Goal: Task Accomplishment & Management: Manage account settings

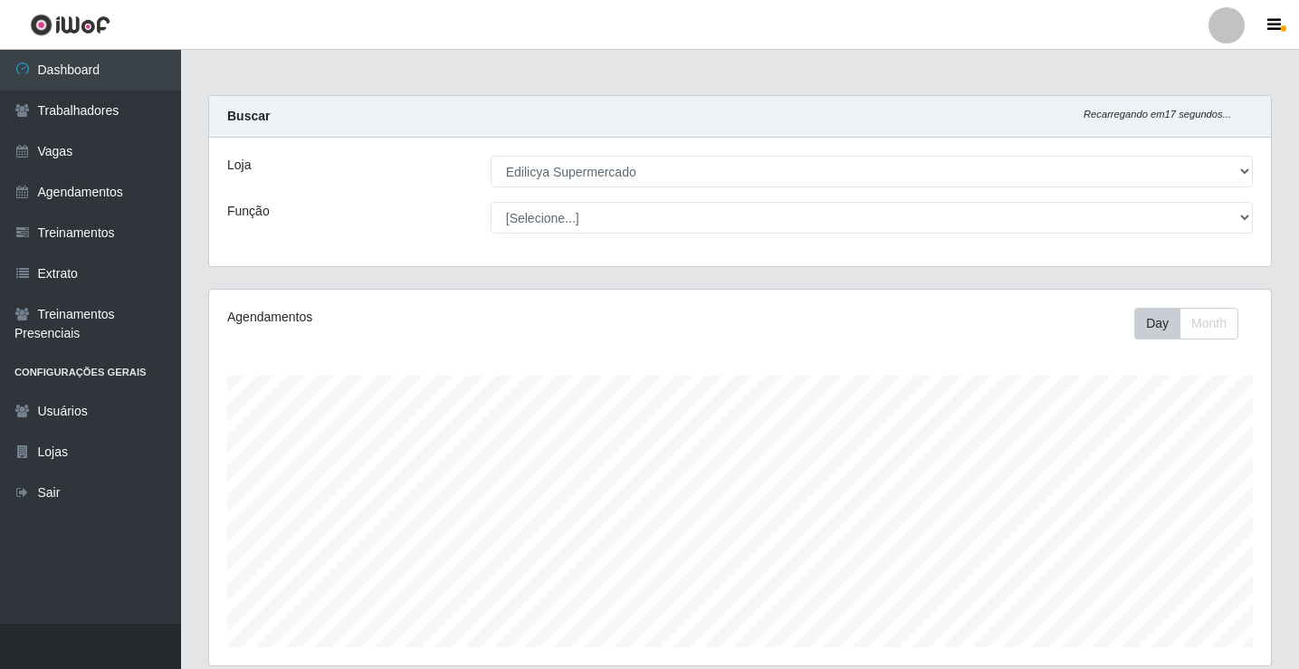
select select "460"
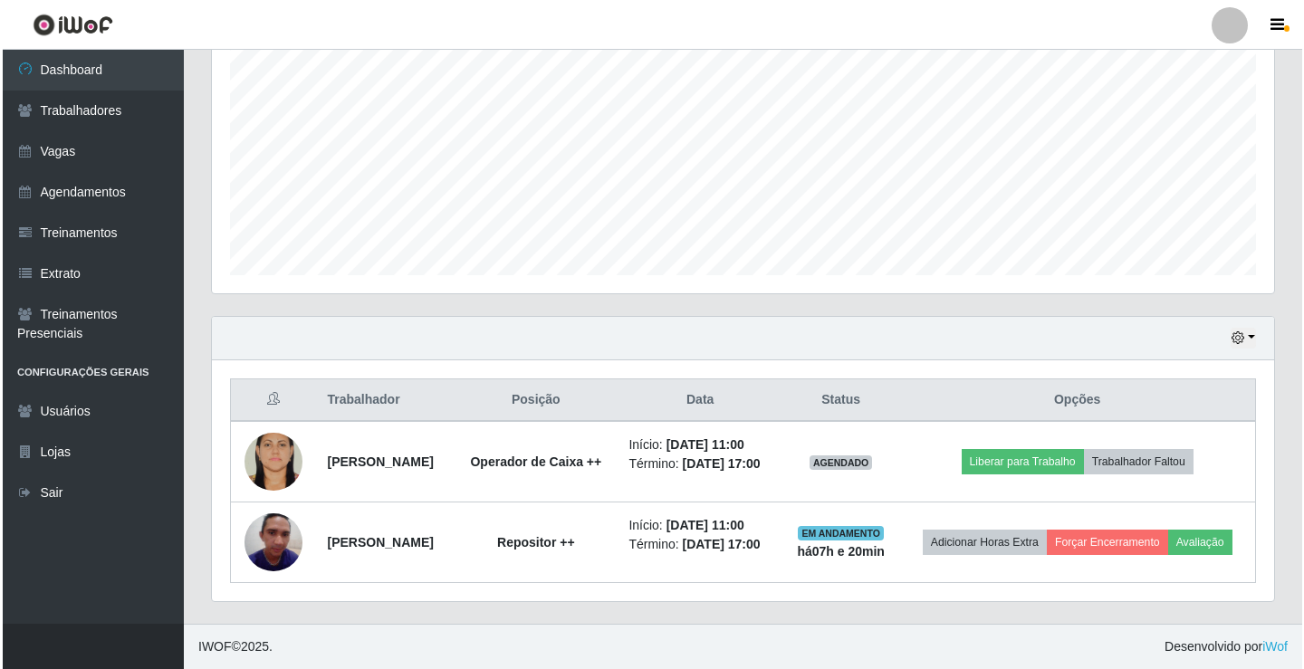
scroll to position [376, 1062]
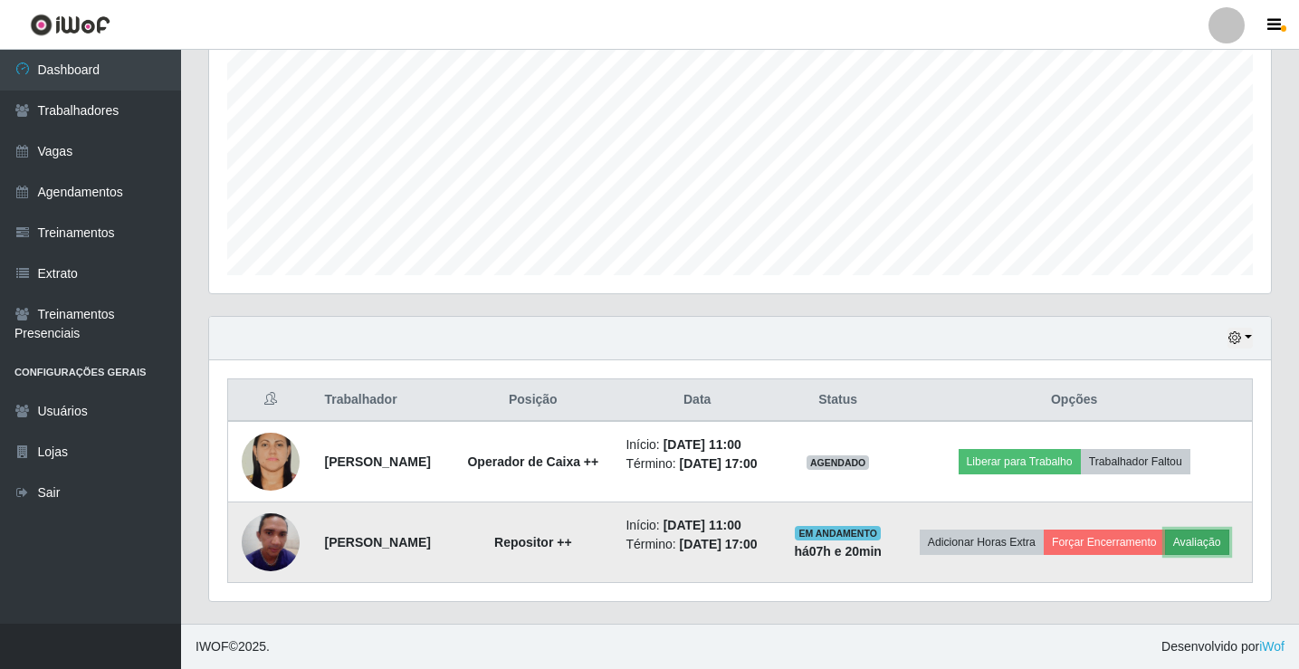
click at [1205, 541] on button "Avaliação" at bounding box center [1197, 542] width 64 height 25
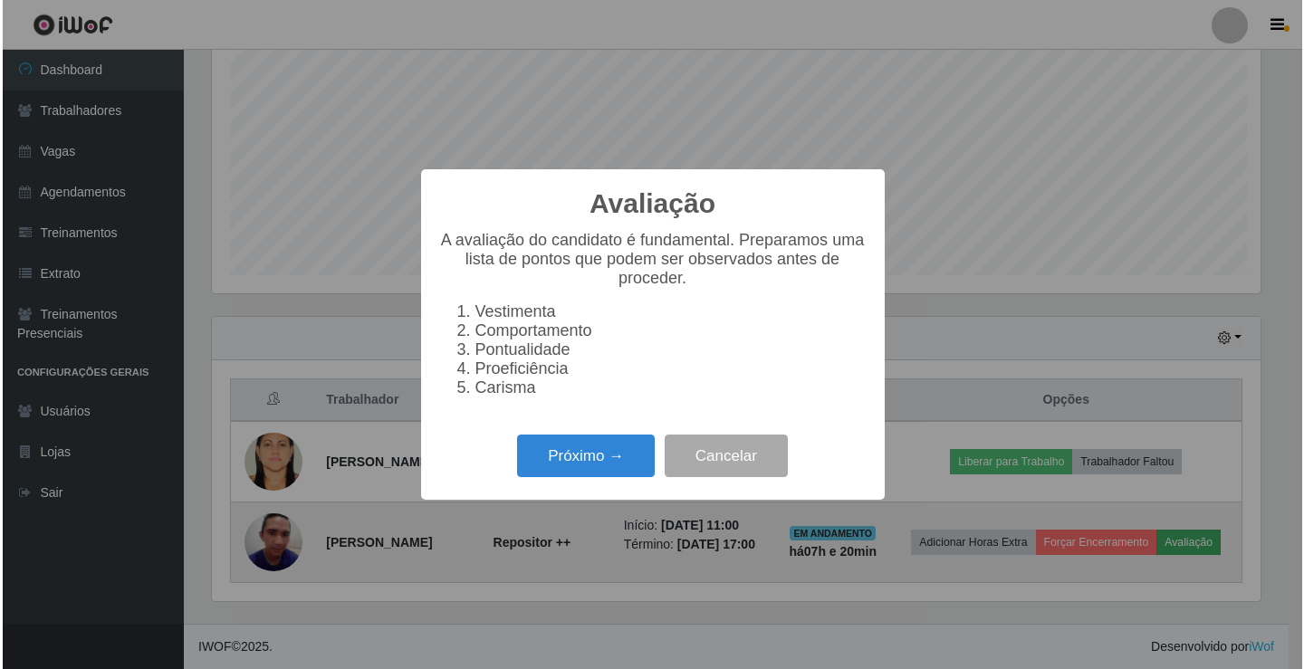
scroll to position [376, 1053]
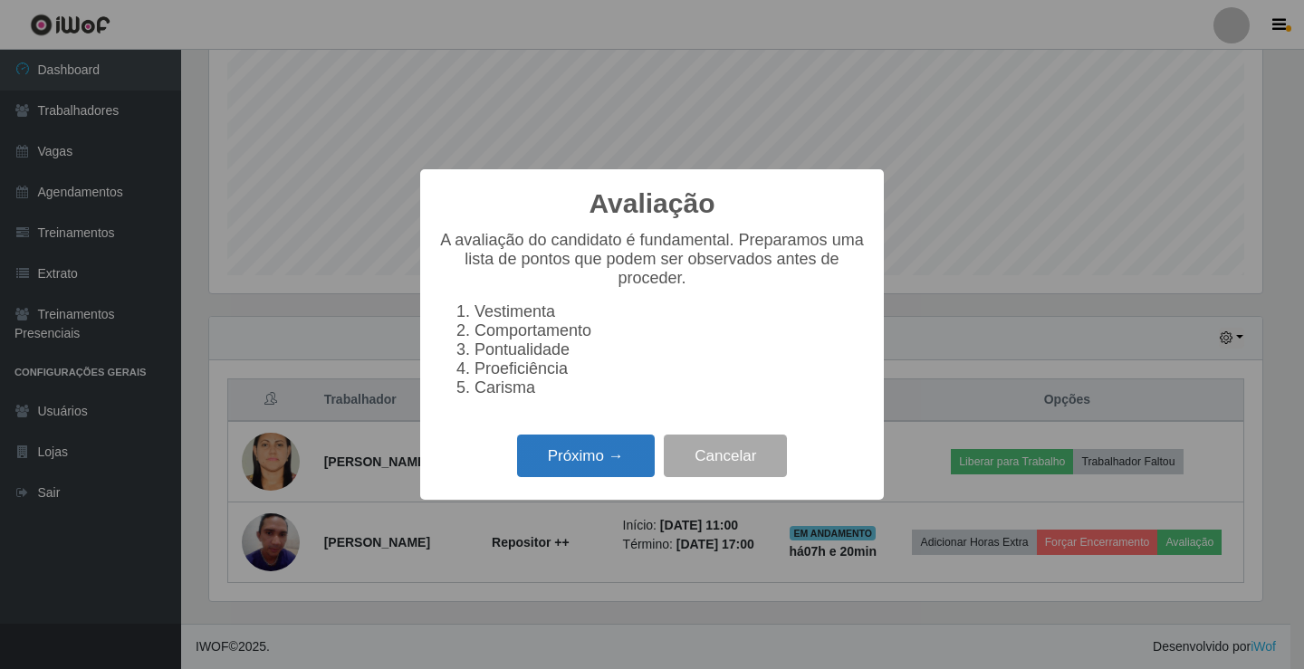
click at [592, 465] on button "Próximo →" at bounding box center [586, 456] width 138 height 43
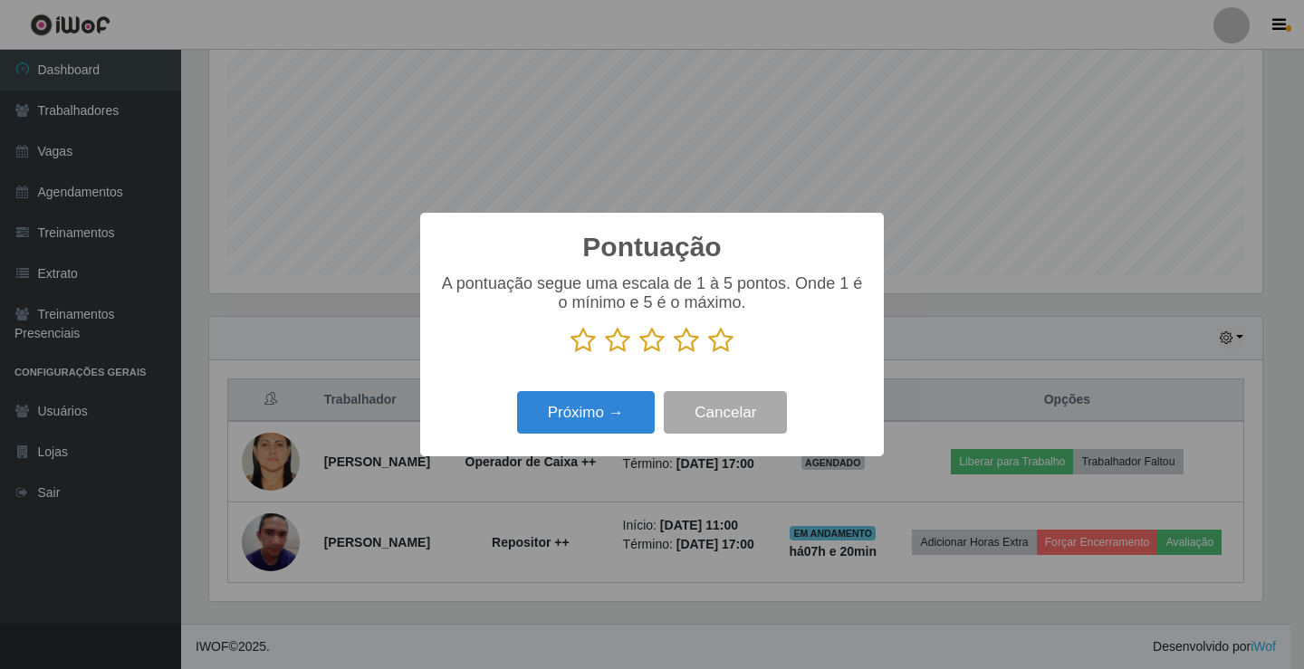
scroll to position [905103, 904426]
click at [573, 340] on icon at bounding box center [582, 340] width 25 height 27
click at [570, 354] on input "radio" at bounding box center [570, 354] width 0 height 0
click at [602, 413] on button "Próximo →" at bounding box center [586, 412] width 138 height 43
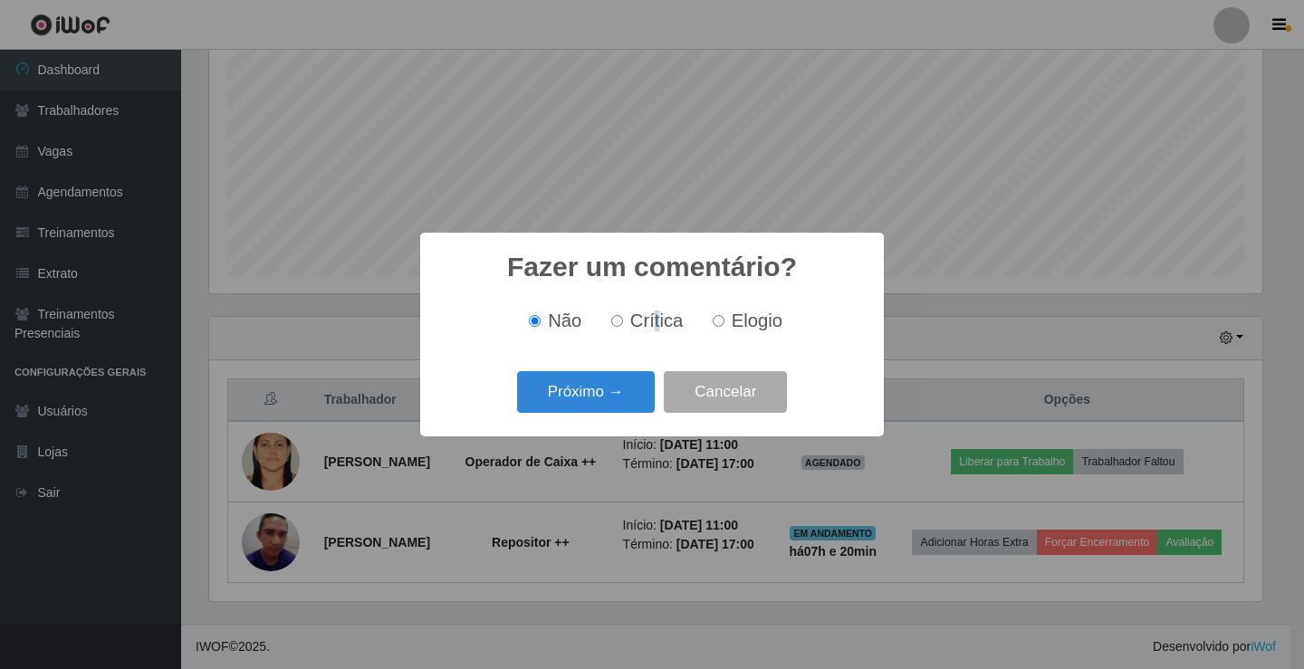
click at [655, 323] on span "Crítica" at bounding box center [656, 321] width 53 height 20
click at [618, 322] on input "Crítica" at bounding box center [617, 321] width 12 height 12
radio input "true"
click at [603, 388] on button "Próximo →" at bounding box center [586, 392] width 138 height 43
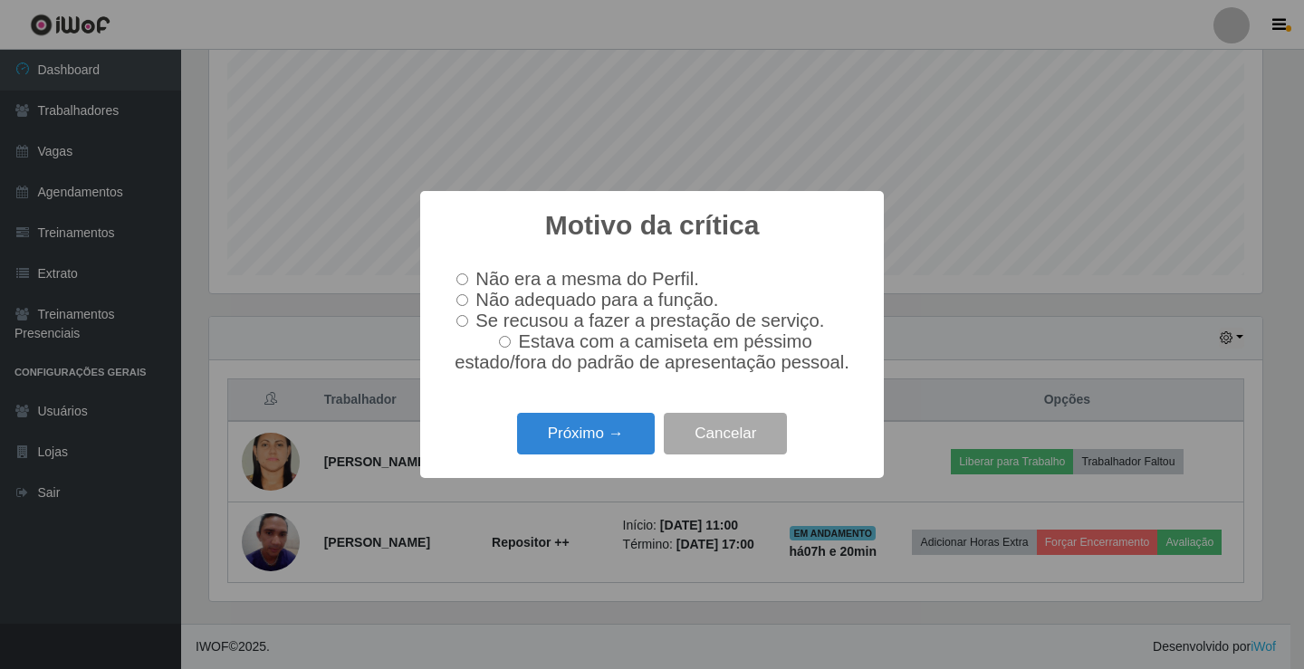
click at [466, 298] on input "Não adequado para a função." at bounding box center [462, 300] width 12 height 12
radio input "true"
click at [554, 436] on button "Próximo →" at bounding box center [586, 434] width 138 height 43
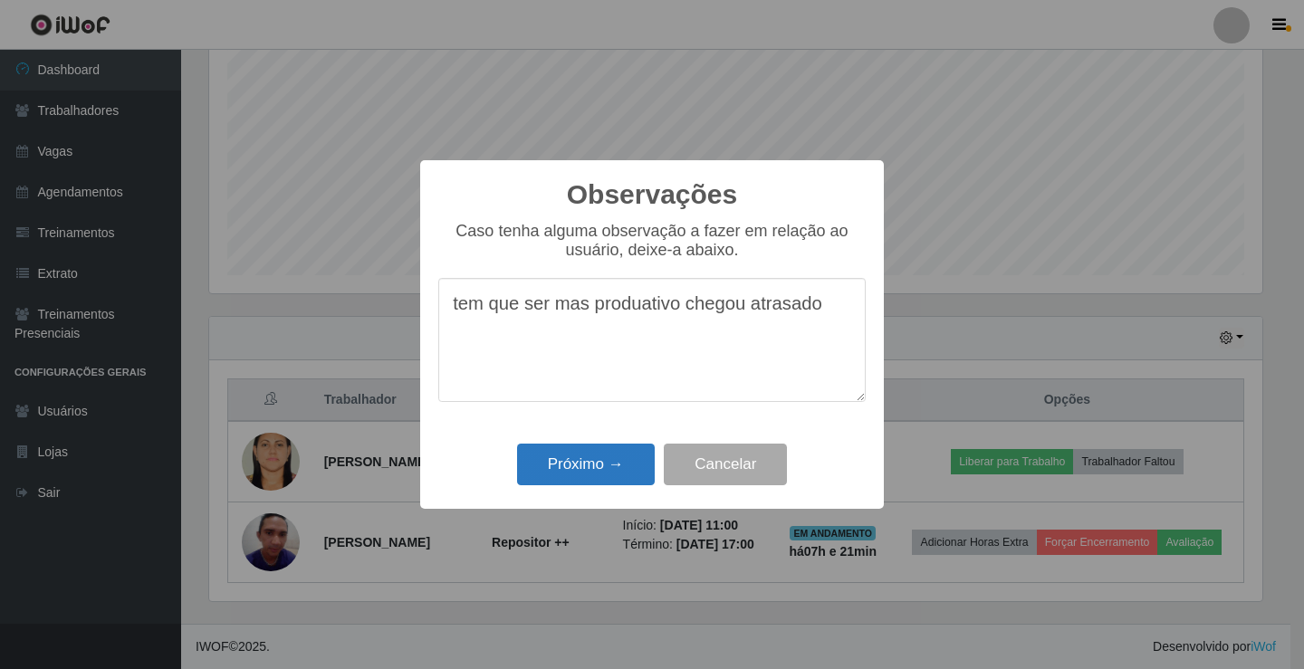
type textarea "tem que ser mas produativo chegou atrasado"
click at [612, 475] on button "Próximo →" at bounding box center [586, 465] width 138 height 43
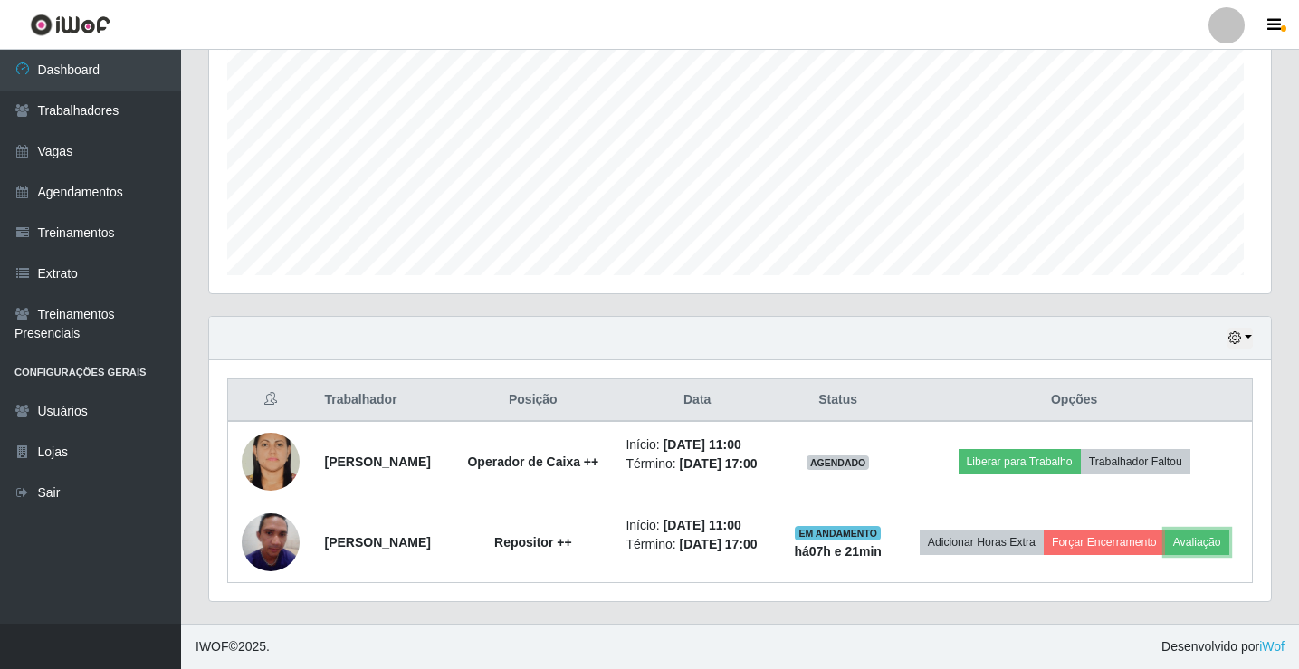
scroll to position [376, 1062]
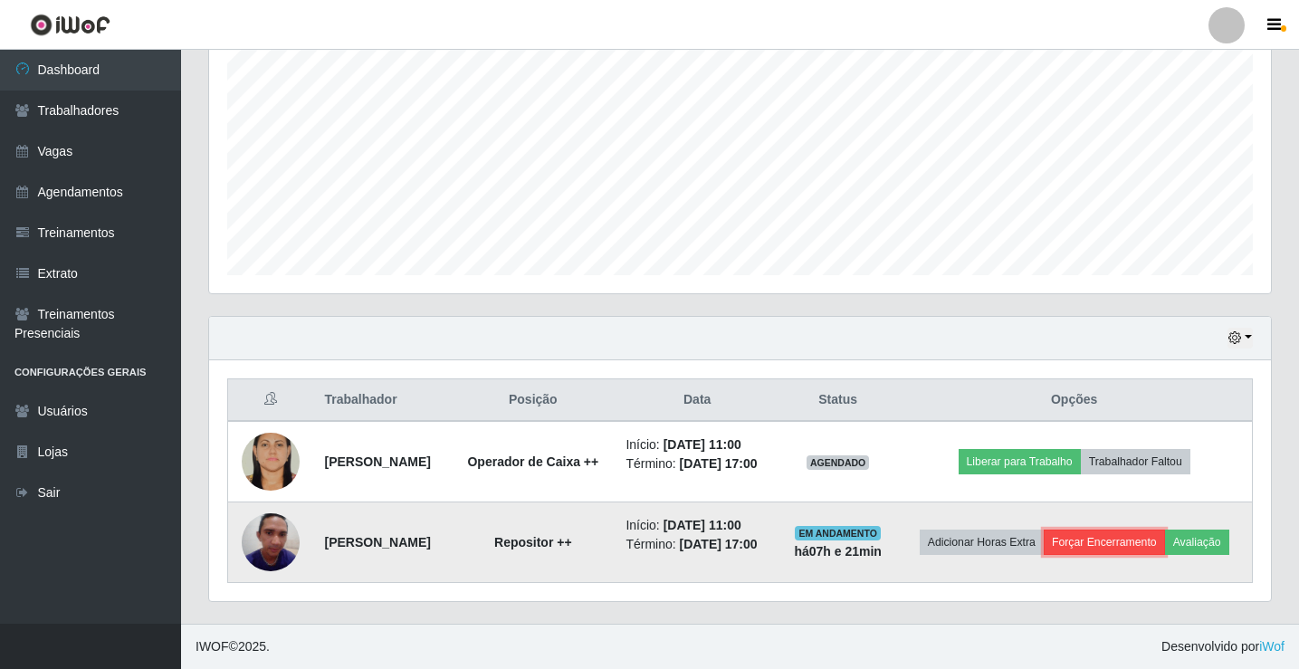
click at [1088, 541] on button "Forçar Encerramento" at bounding box center [1104, 542] width 121 height 25
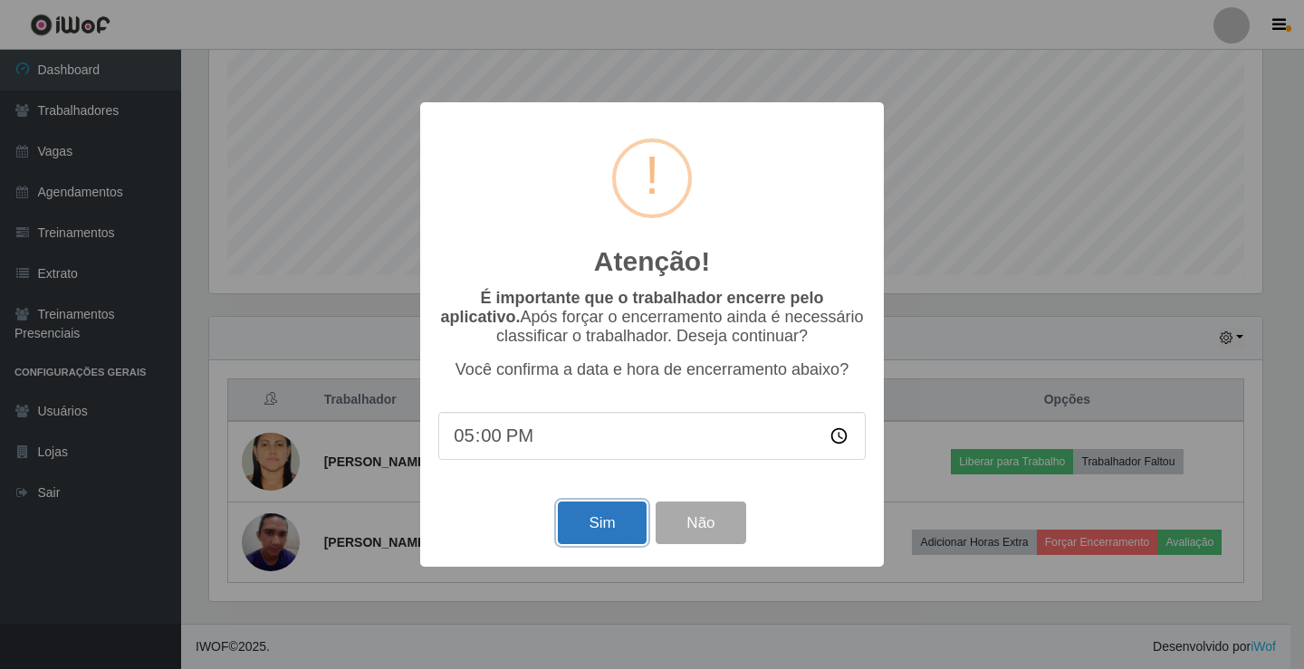
click at [589, 524] on button "Sim" at bounding box center [602, 523] width 88 height 43
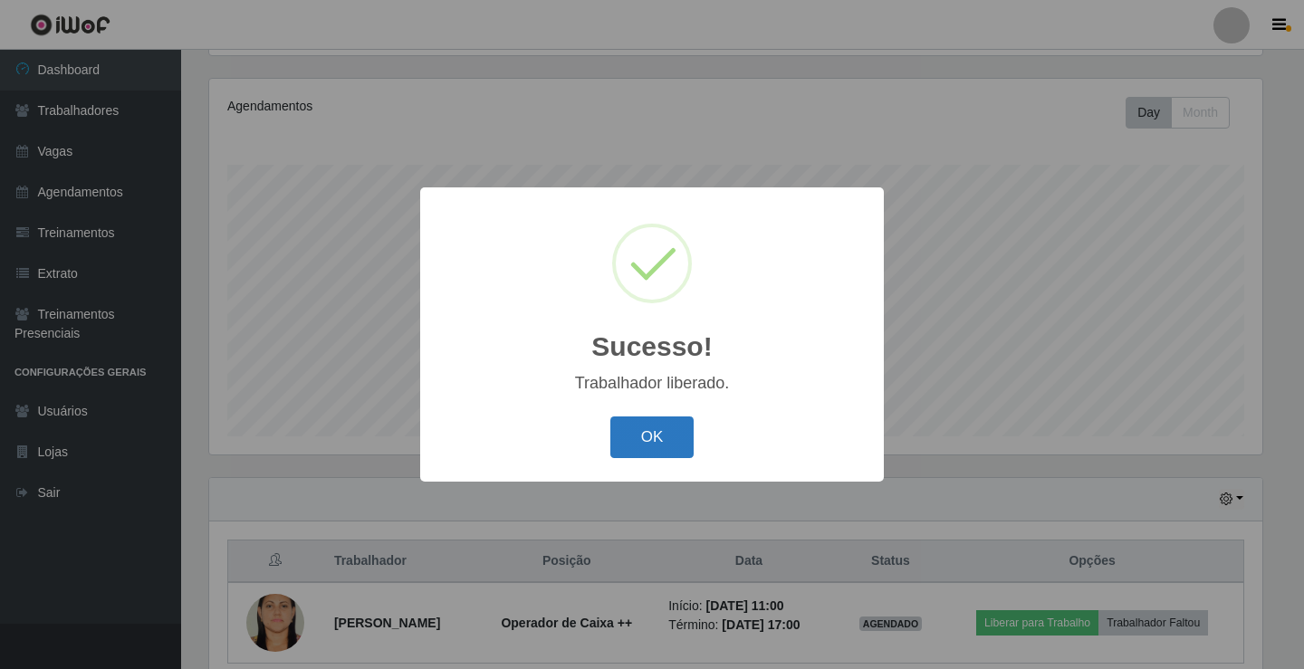
click at [636, 427] on button "OK" at bounding box center [652, 438] width 84 height 43
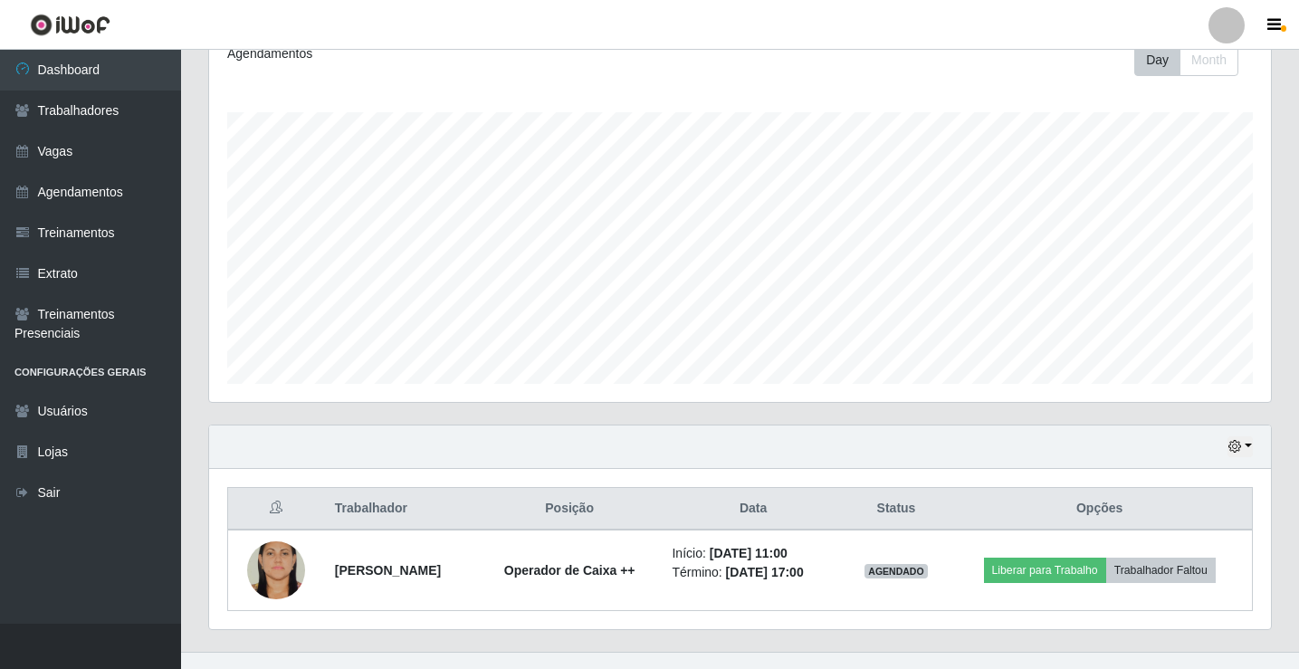
scroll to position [292, 0]
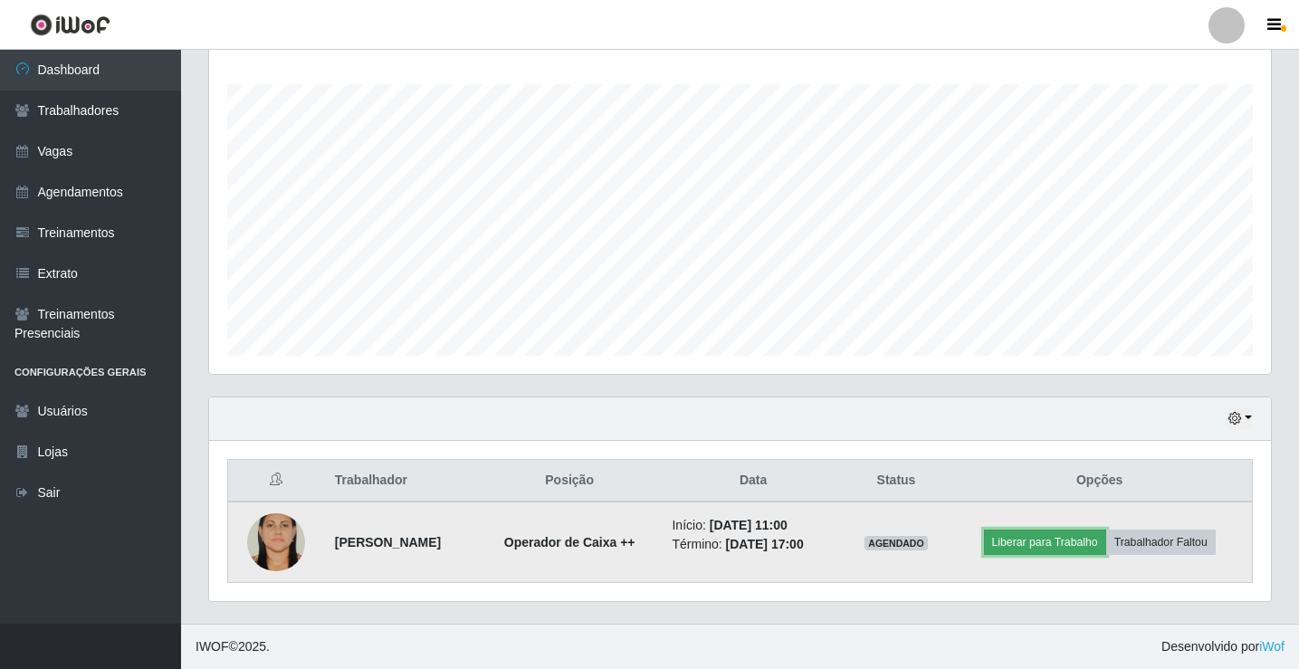
click at [1057, 547] on button "Liberar para Trabalho" at bounding box center [1045, 542] width 122 height 25
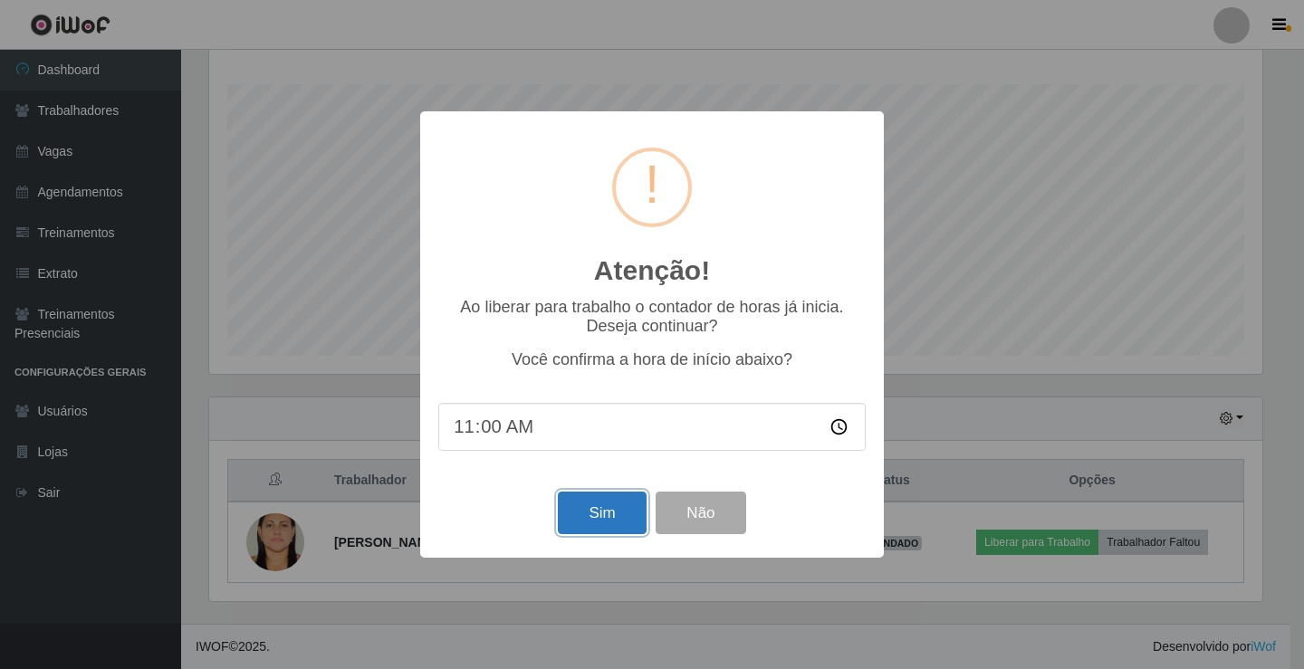
click at [595, 504] on button "Sim" at bounding box center [602, 513] width 88 height 43
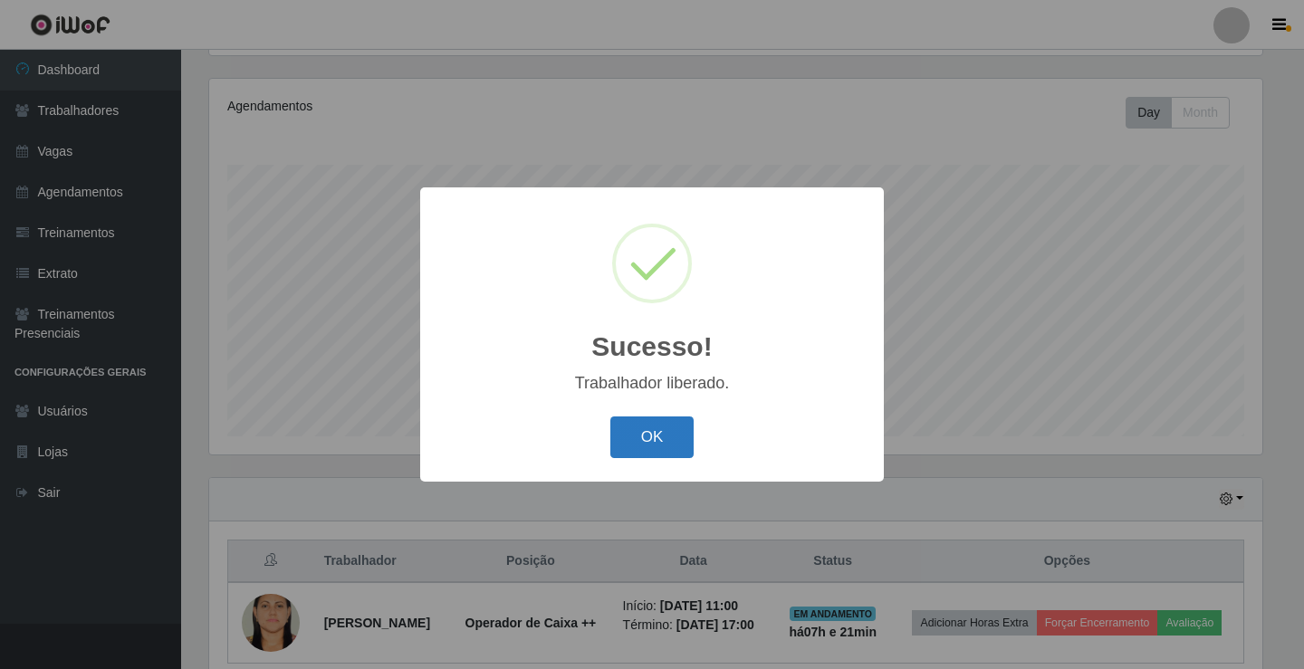
click at [662, 428] on button "OK" at bounding box center [652, 438] width 84 height 43
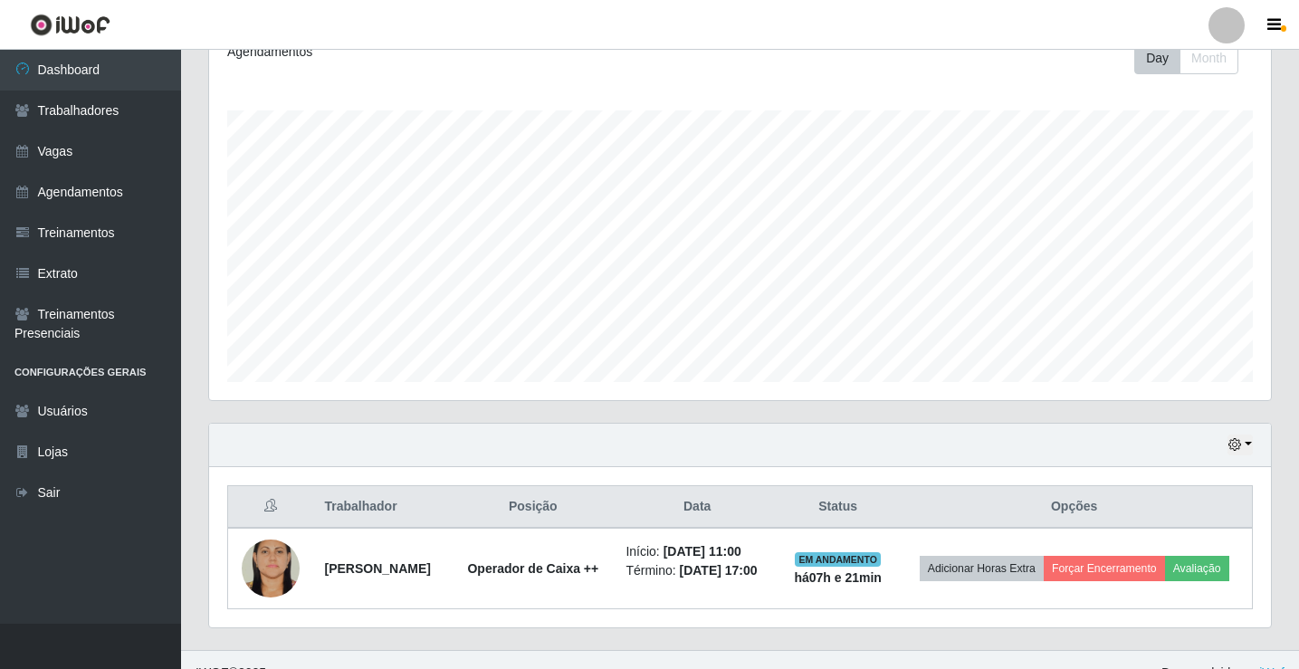
scroll to position [292, 0]
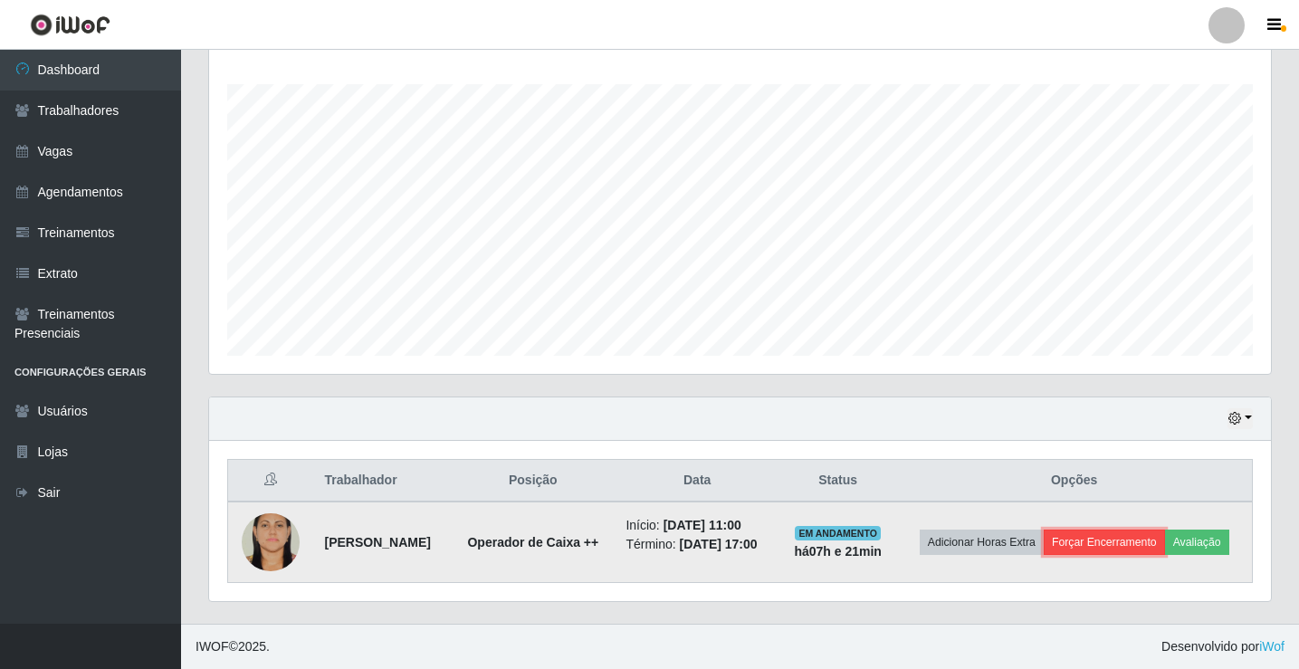
click at [1105, 545] on button "Forçar Encerramento" at bounding box center [1104, 542] width 121 height 25
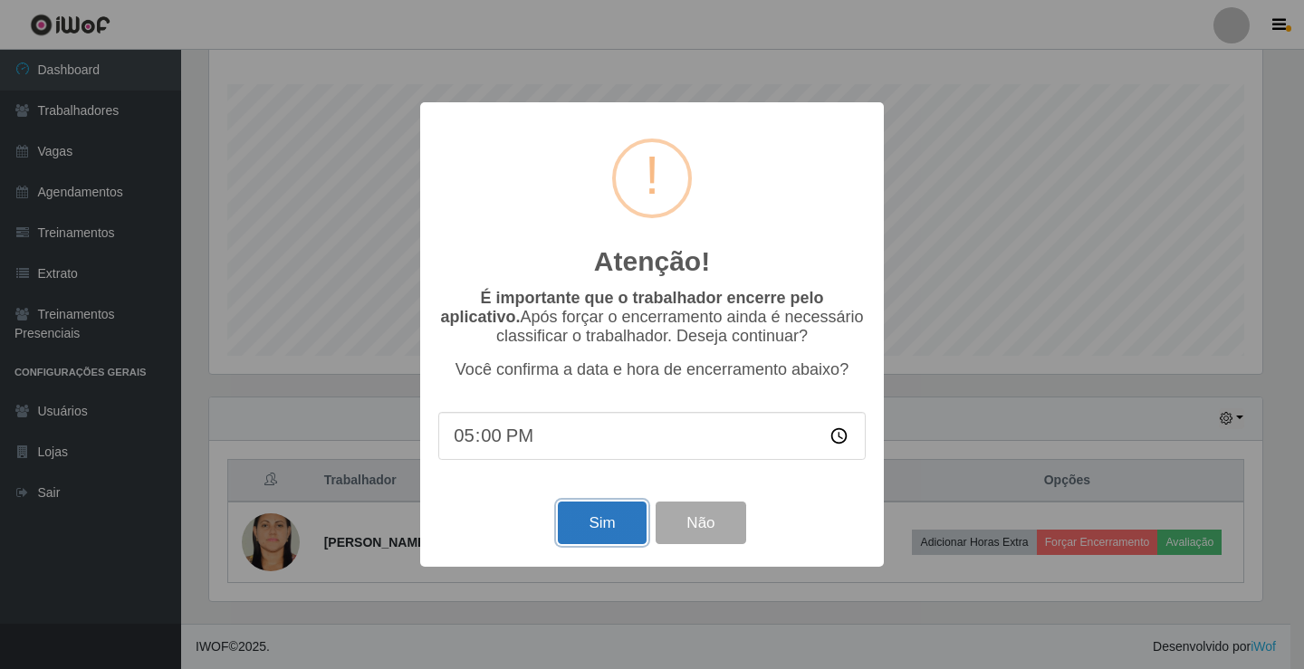
click at [581, 524] on button "Sim" at bounding box center [602, 523] width 88 height 43
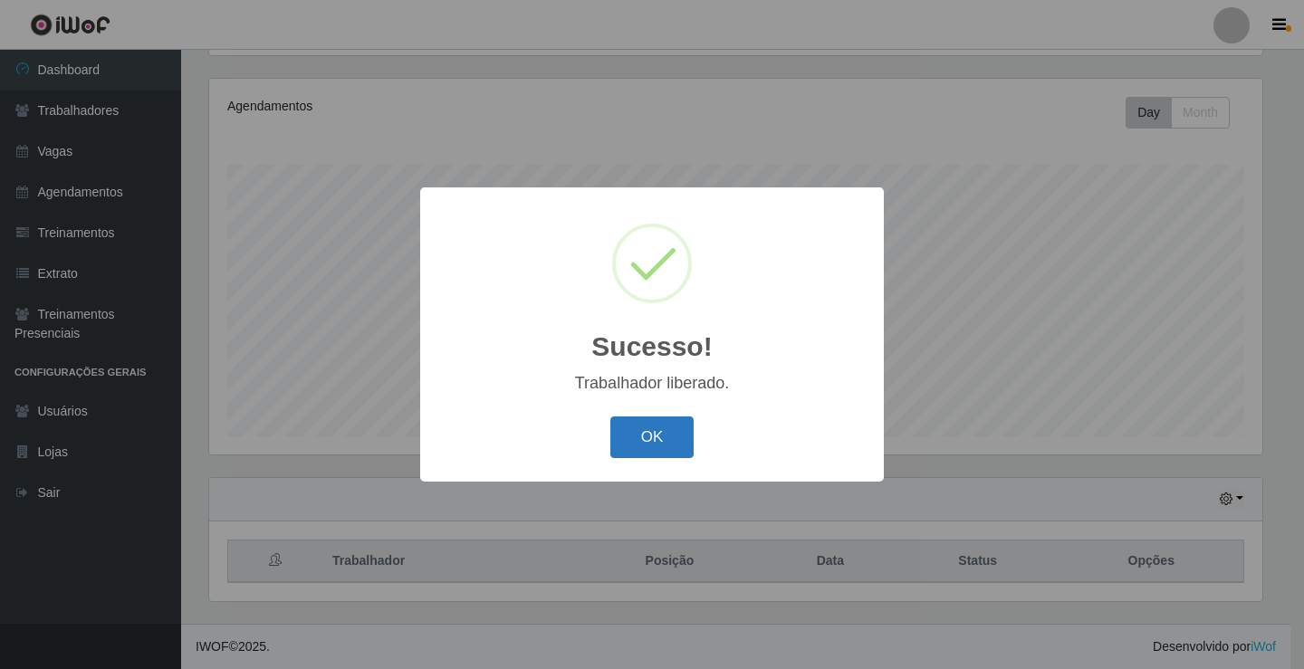
click at [643, 440] on button "OK" at bounding box center [652, 438] width 84 height 43
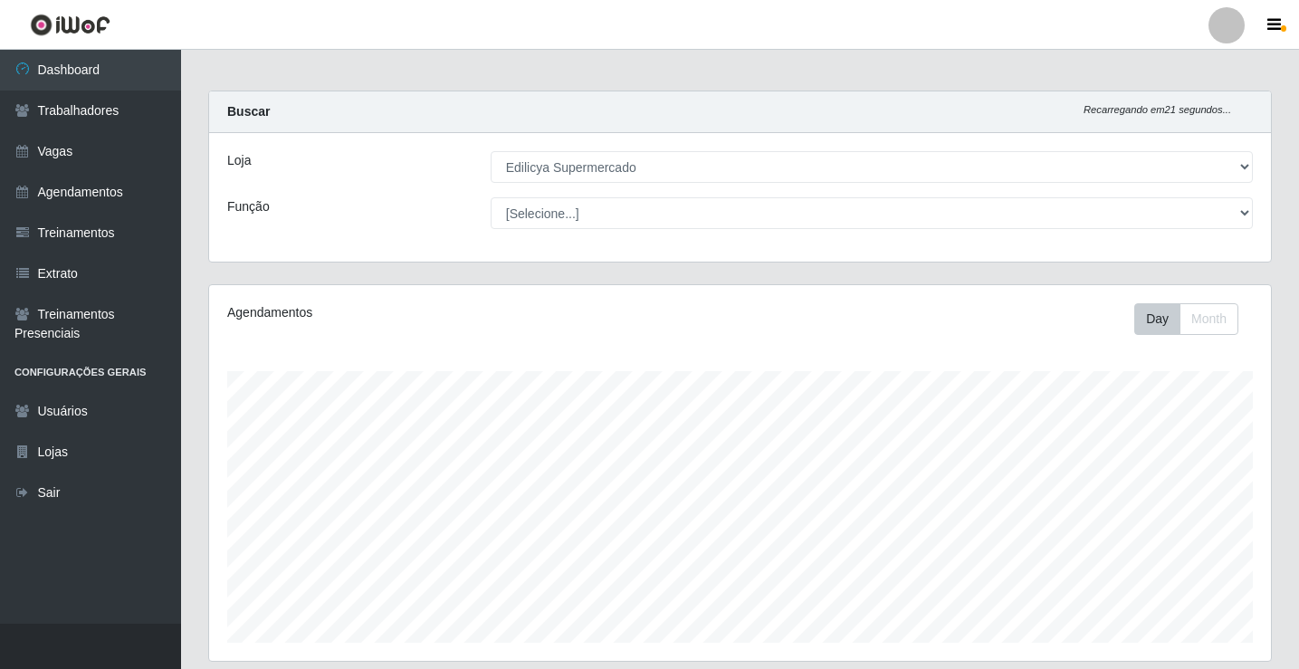
scroll to position [0, 0]
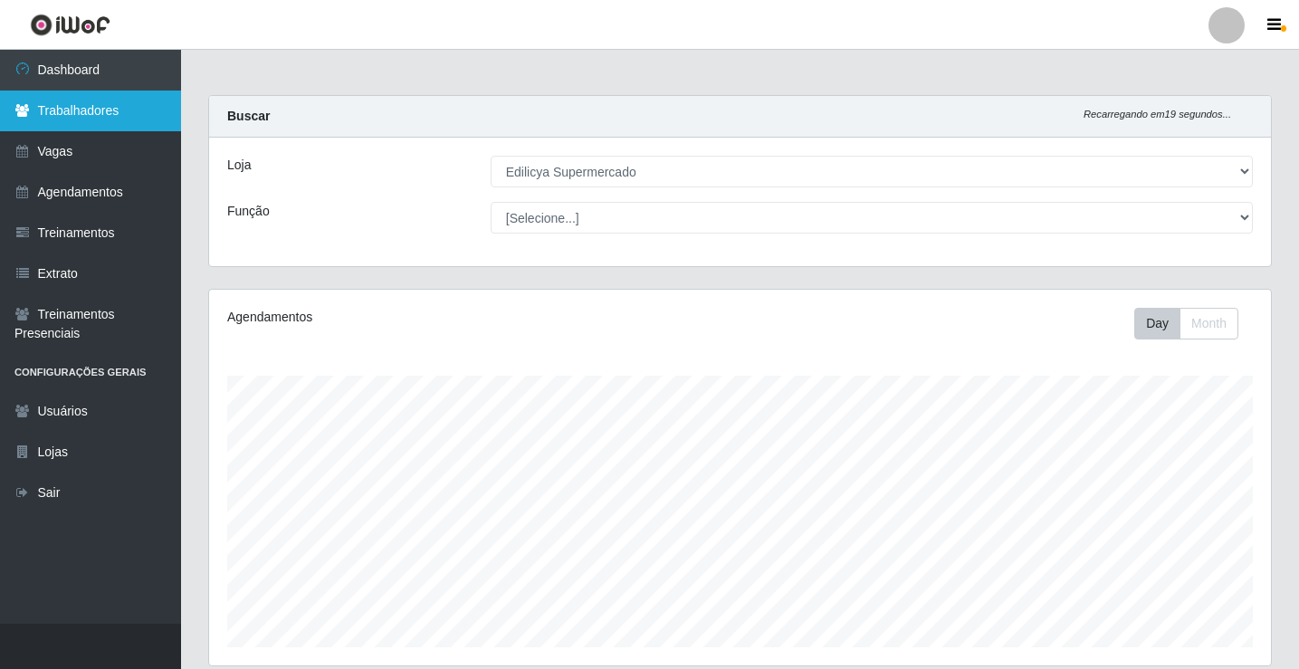
click at [40, 128] on link "Trabalhadores" at bounding box center [90, 111] width 181 height 41
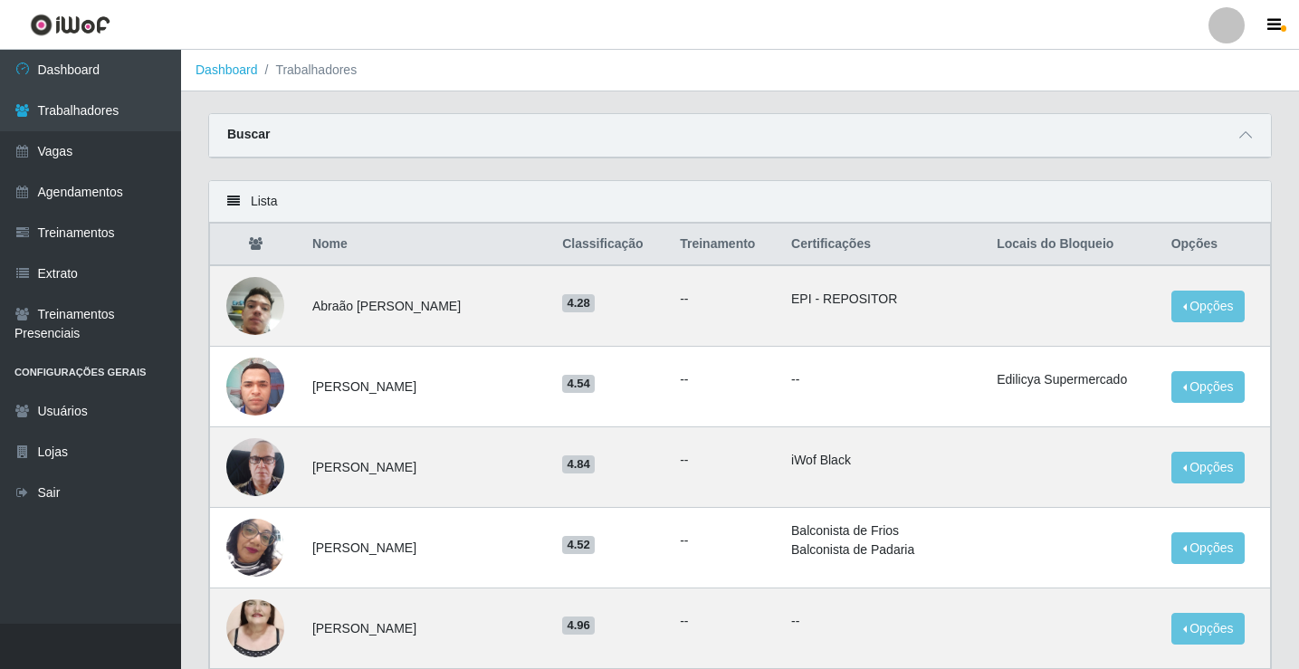
drag, startPoint x: 293, startPoint y: 66, endPoint x: 292, endPoint y: 76, distance: 10.1
click at [295, 68] on li "Trabalhadores" at bounding box center [308, 70] width 100 height 19
click at [237, 74] on link "Dashboard" at bounding box center [227, 69] width 62 height 14
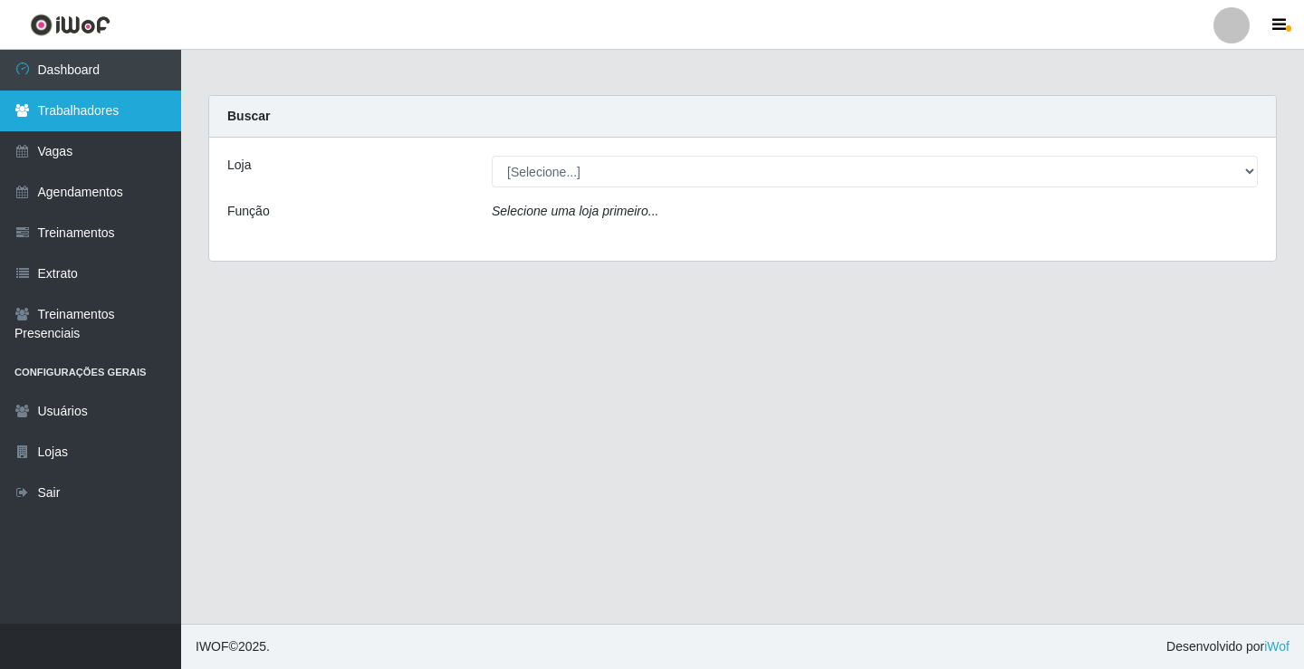
click at [112, 121] on link "Trabalhadores" at bounding box center [90, 111] width 181 height 41
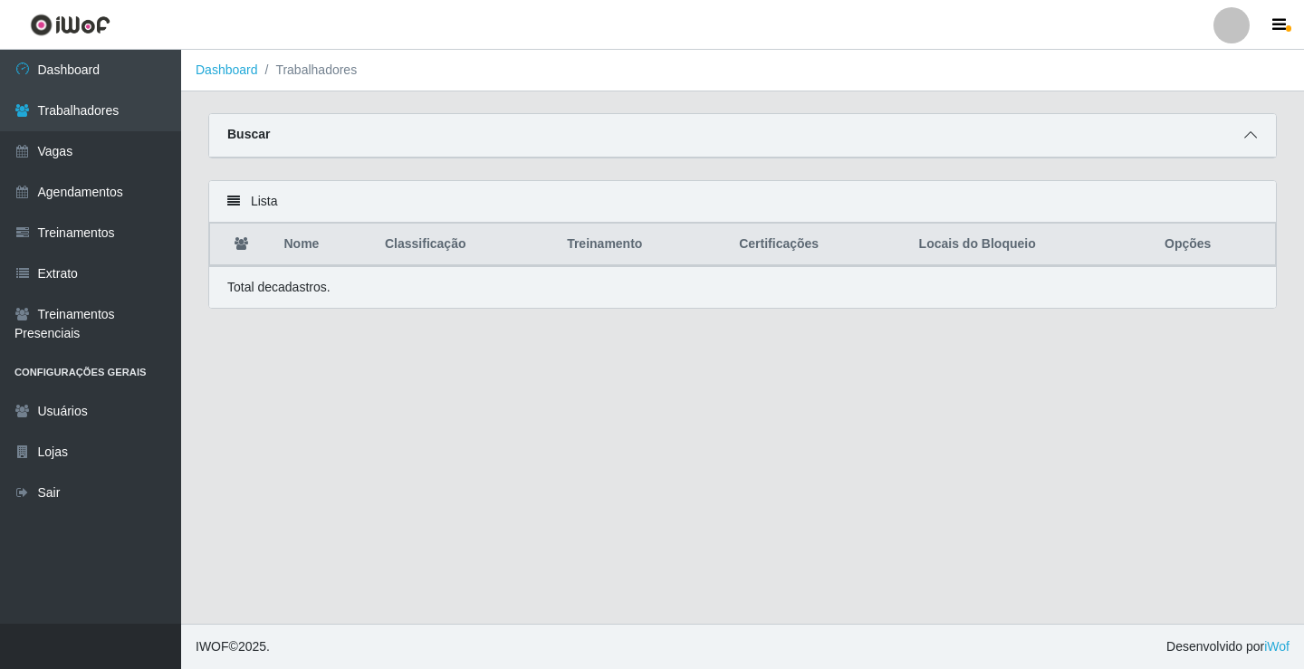
click at [1257, 136] on span at bounding box center [1251, 135] width 22 height 21
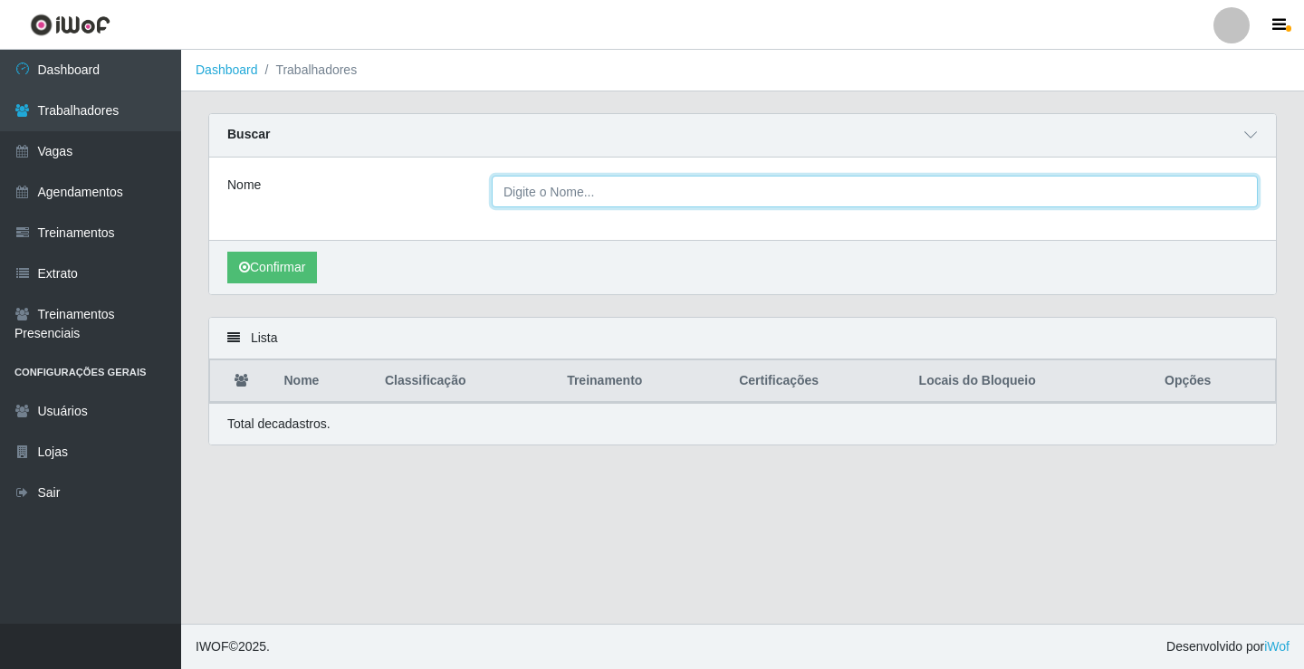
click at [546, 193] on input "Nome" at bounding box center [875, 192] width 766 height 32
type input "[PERSON_NAME]"
click at [227, 252] on button "Confirmar" at bounding box center [272, 268] width 90 height 32
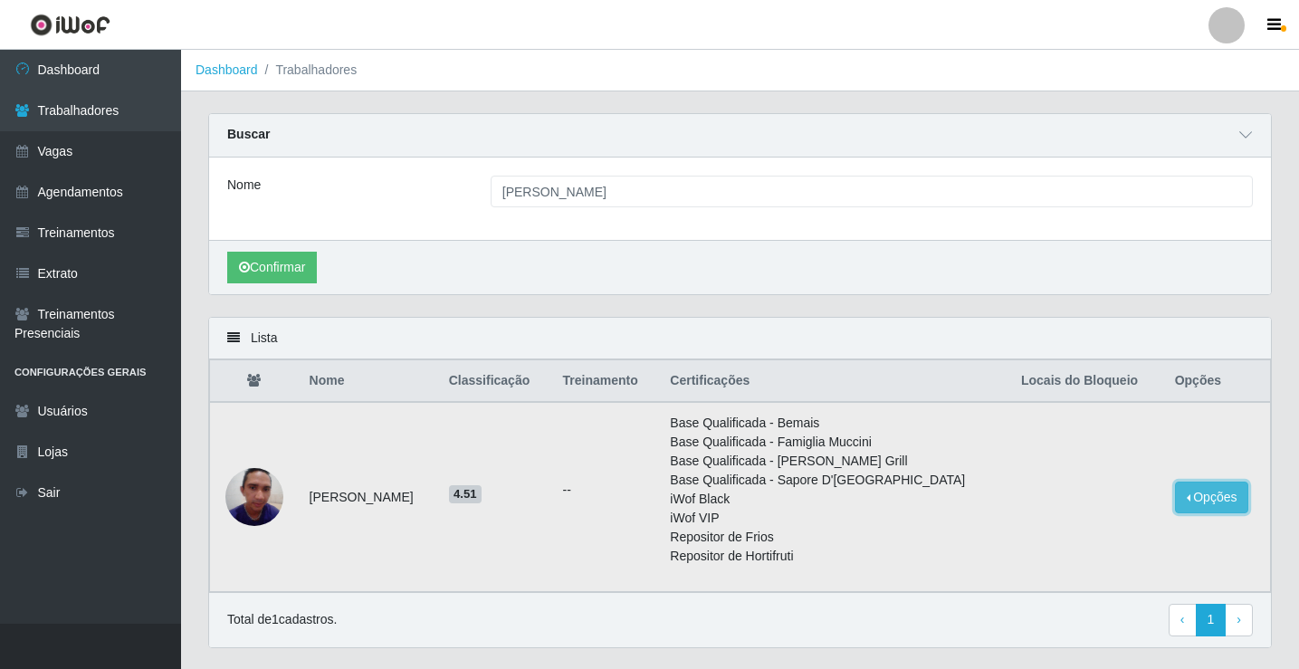
click at [1188, 498] on button "Opções" at bounding box center [1212, 498] width 74 height 32
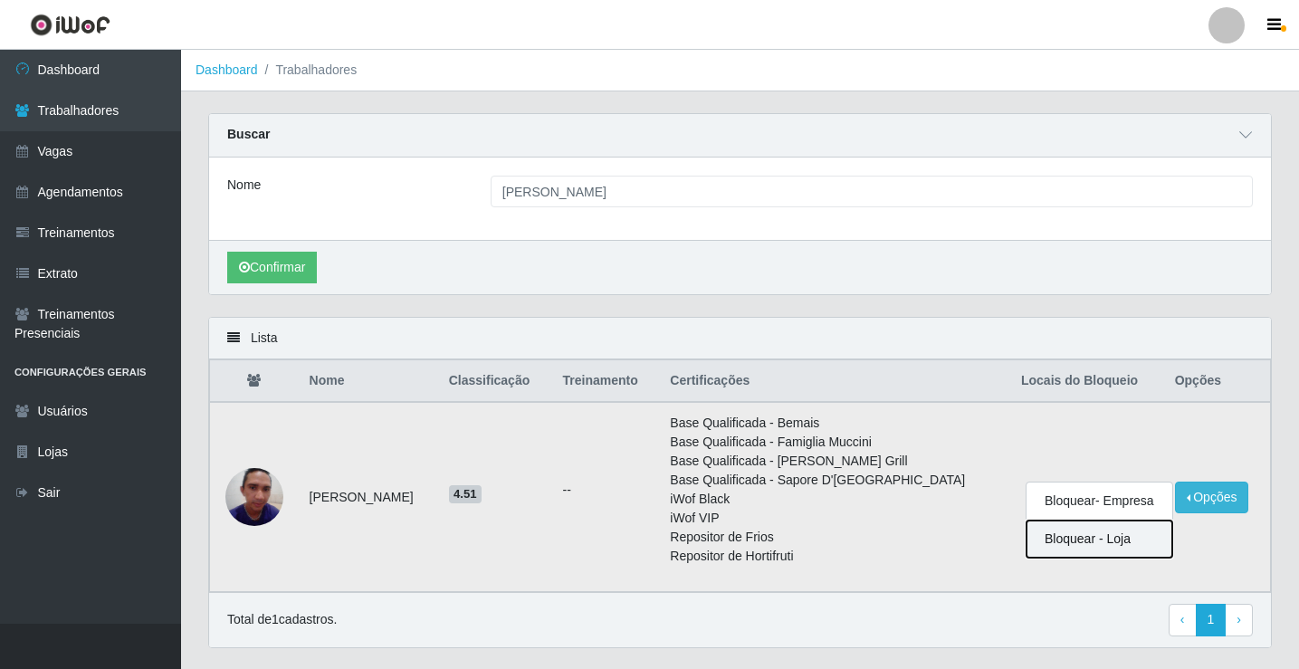
click at [1070, 544] on button "Bloquear - Loja" at bounding box center [1100, 539] width 146 height 37
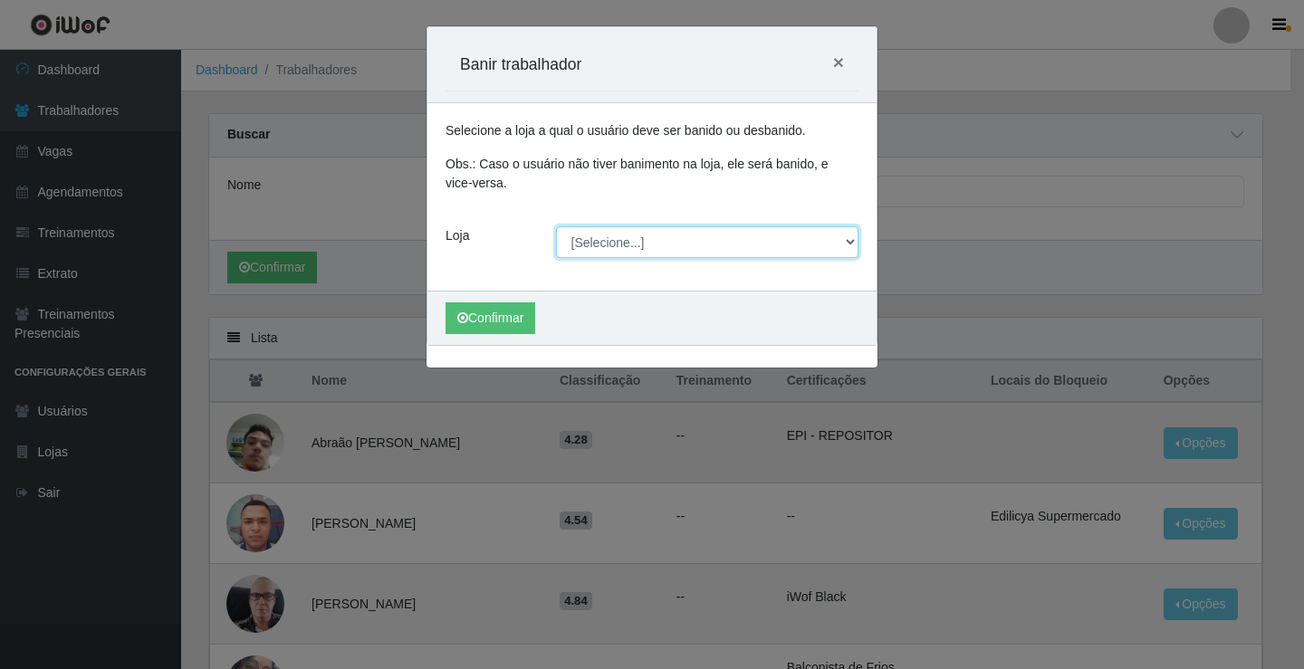
drag, startPoint x: 625, startPoint y: 244, endPoint x: 631, endPoint y: 254, distance: 12.6
click at [626, 242] on select "[Selecione...] Edilicya Supermercado" at bounding box center [707, 242] width 303 height 32
select select "460"
click at [556, 226] on select "[Selecione...] Edilicya Supermercado" at bounding box center [707, 242] width 303 height 32
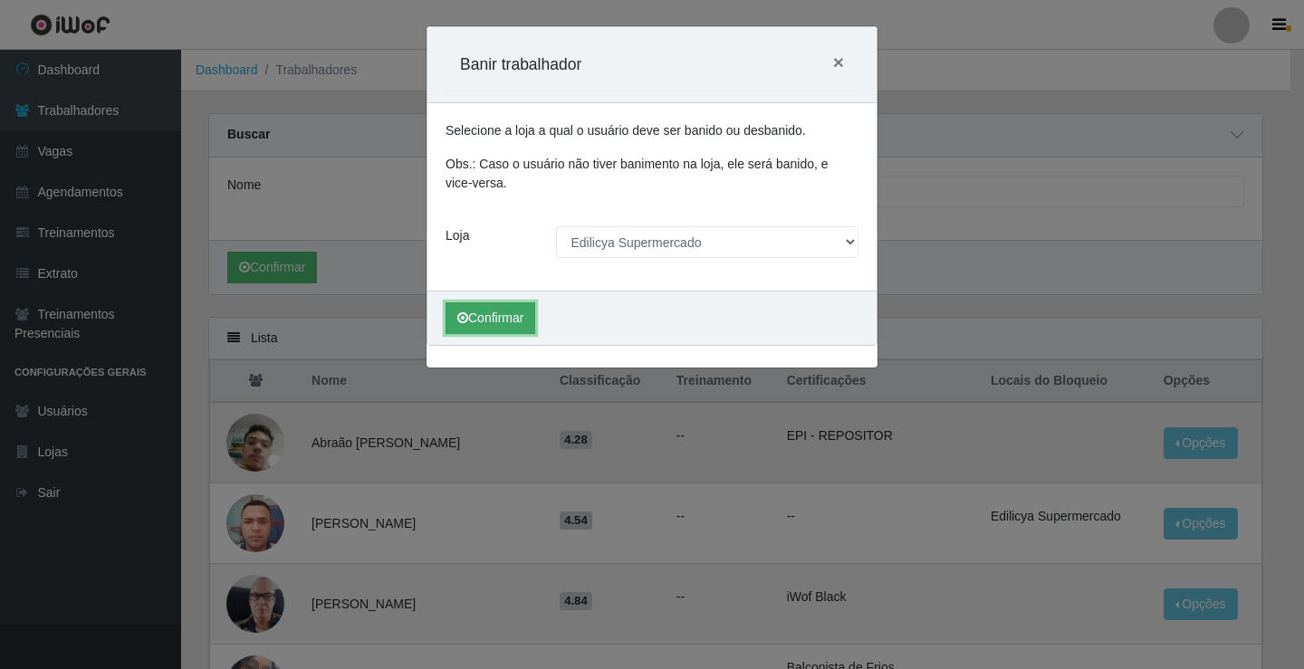
click at [465, 319] on icon "submit" at bounding box center [462, 317] width 11 height 13
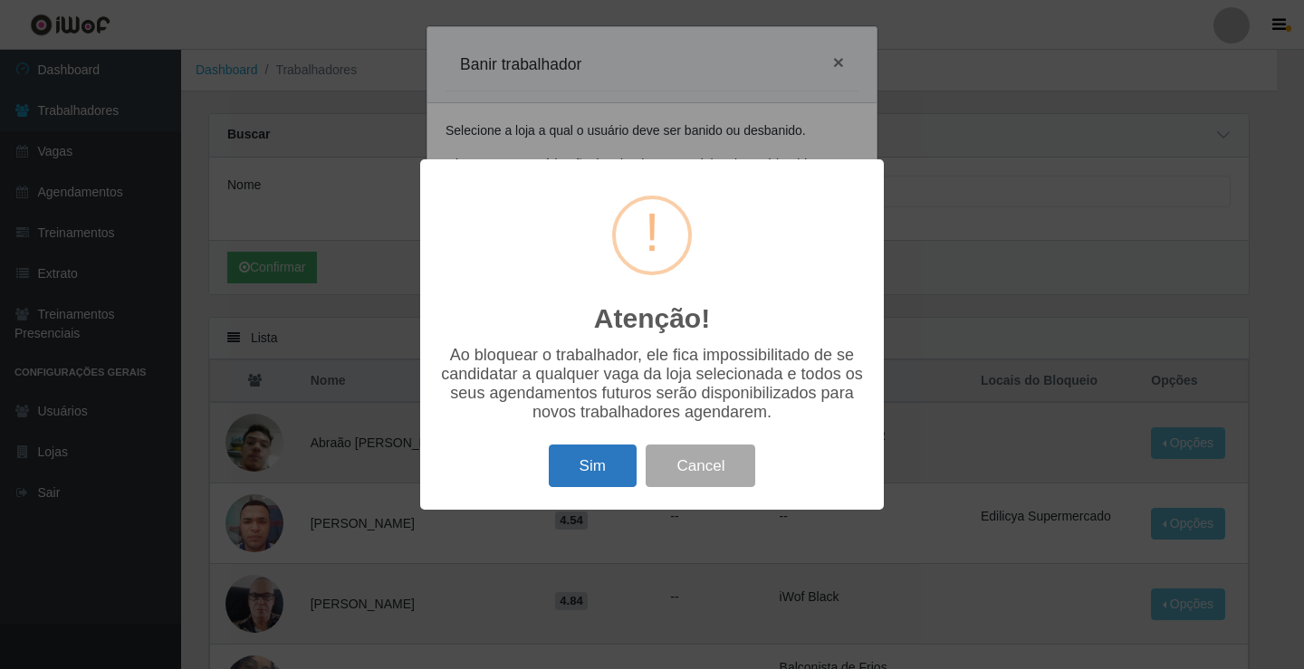
click at [596, 465] on button "Sim" at bounding box center [593, 466] width 88 height 43
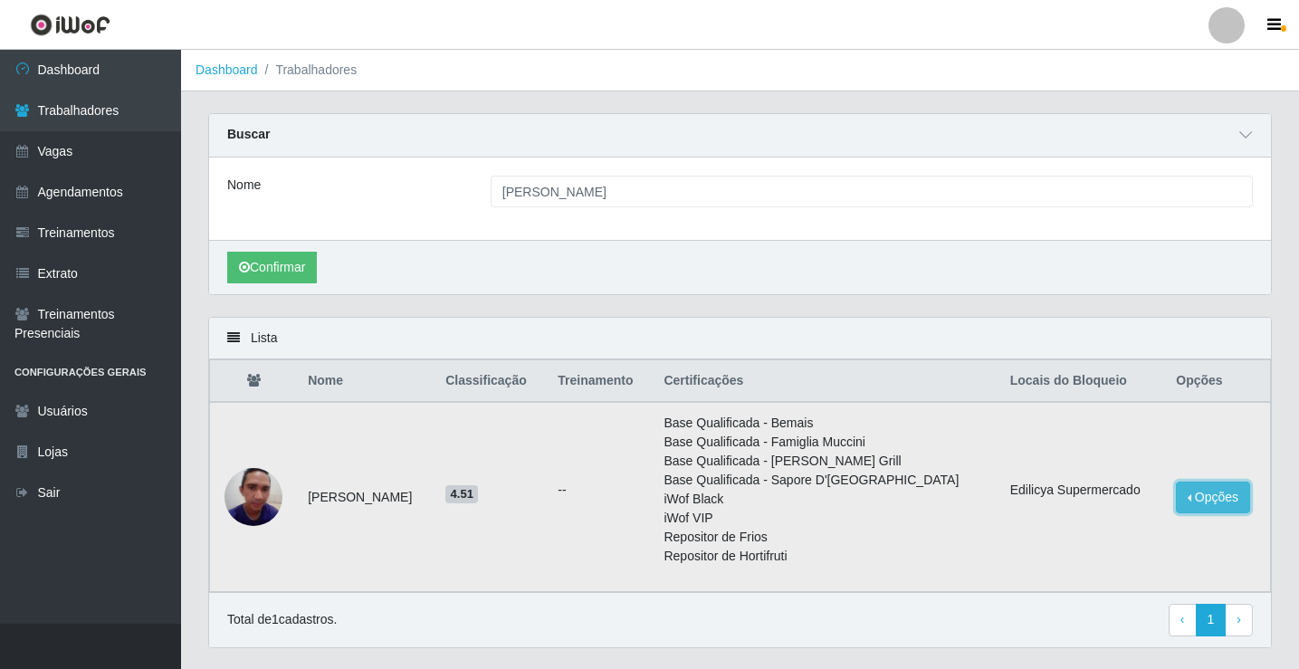
click at [1193, 502] on button "Opções" at bounding box center [1213, 498] width 74 height 32
click at [862, 572] on td "Base Qualificada - Bemais Base Qualificada - Famiglia Muccini Base Qualificada …" at bounding box center [826, 497] width 346 height 190
click at [269, 497] on img at bounding box center [254, 496] width 58 height 77
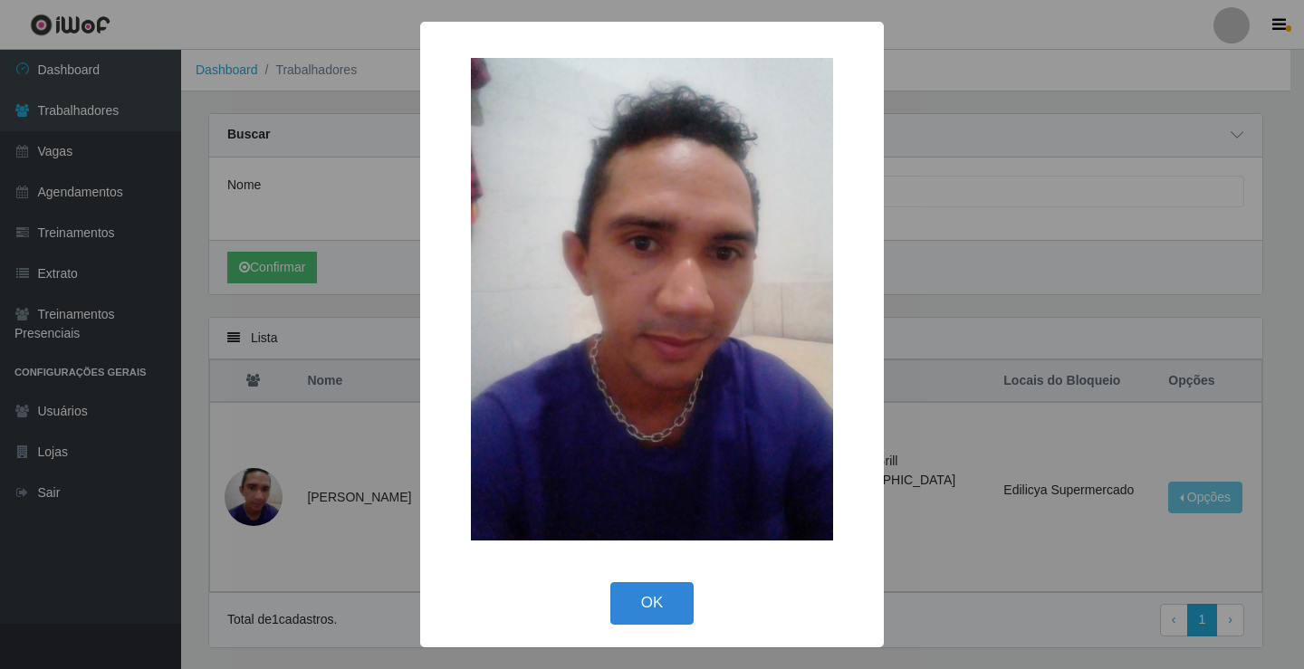
click at [1210, 490] on div "× OK Cancel" at bounding box center [652, 334] width 1304 height 669
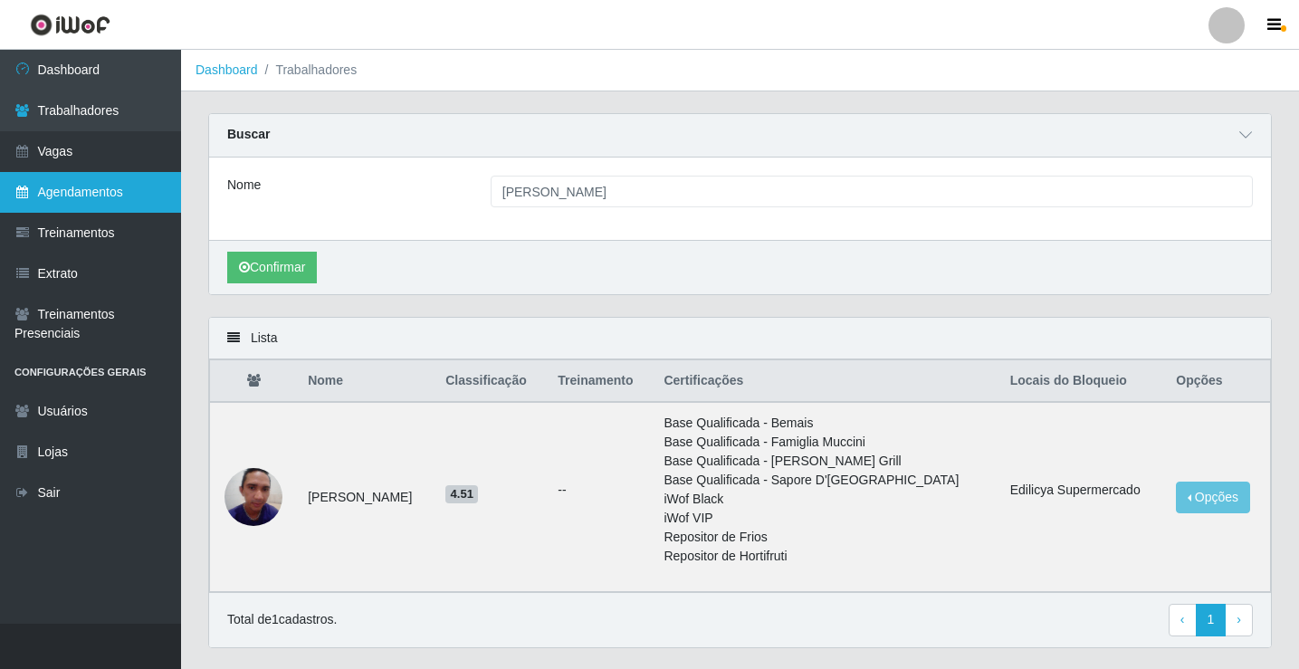
click at [67, 195] on link "Agendamentos" at bounding box center [90, 192] width 181 height 41
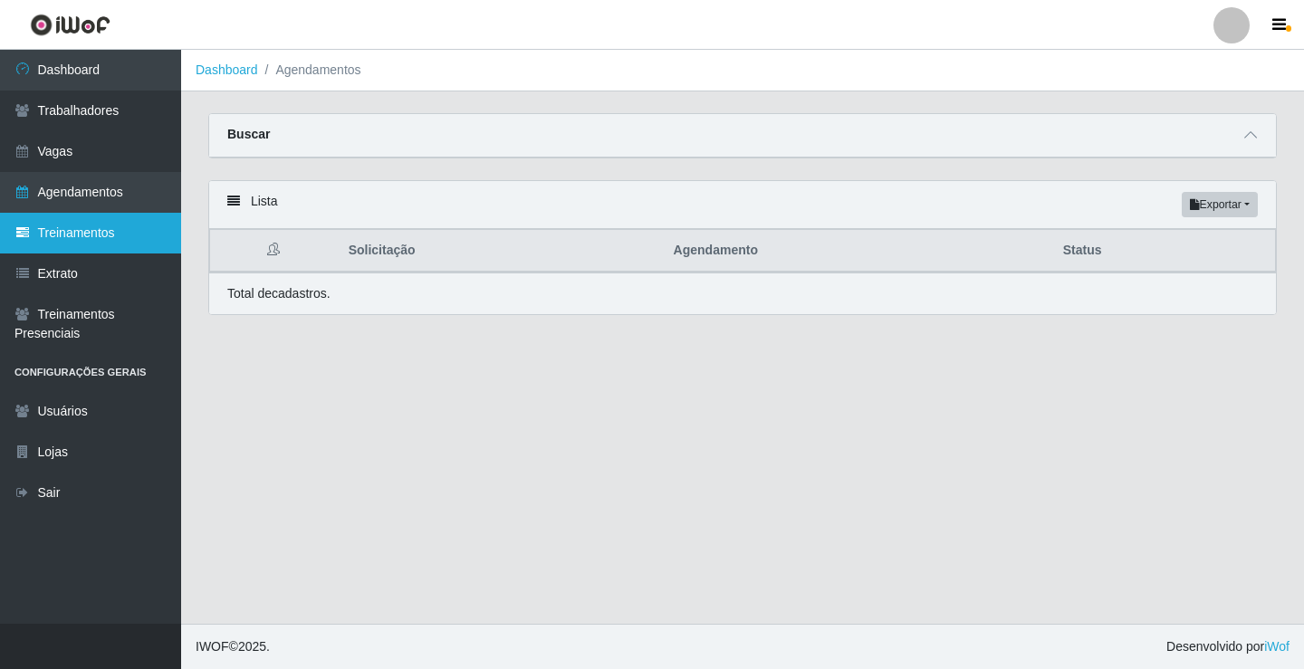
click at [84, 233] on link "Treinamentos" at bounding box center [90, 233] width 181 height 41
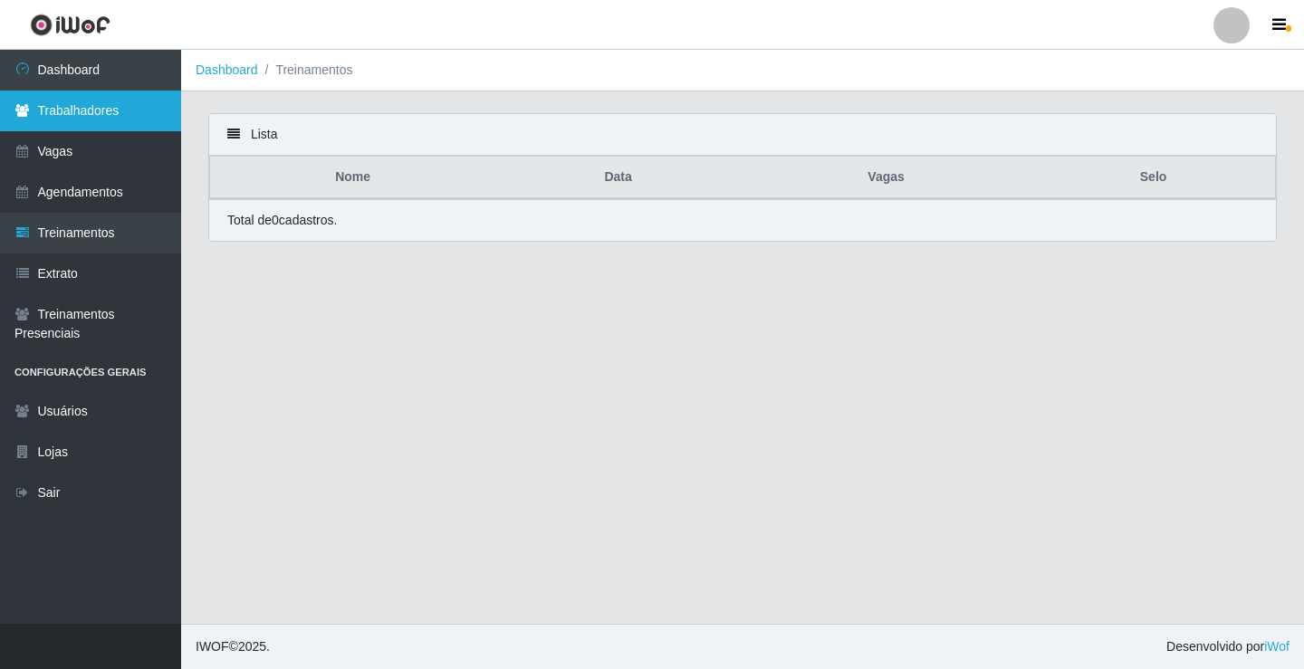
click at [32, 109] on link "Trabalhadores" at bounding box center [90, 111] width 181 height 41
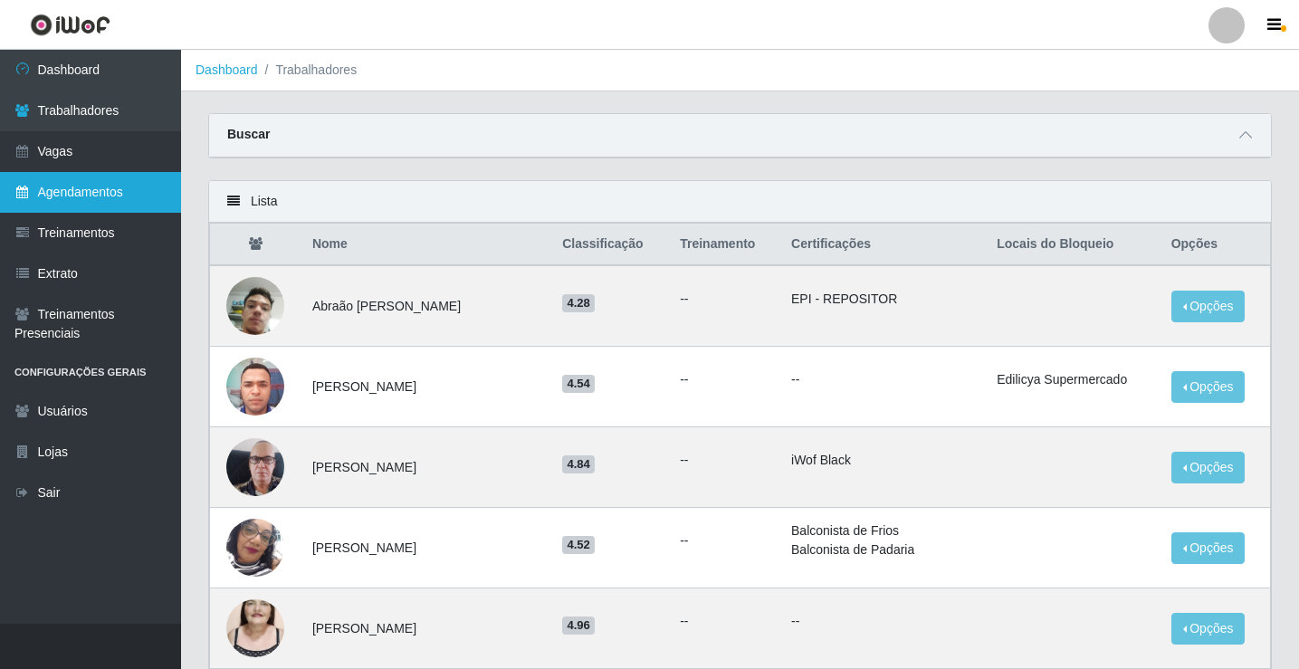
click at [114, 190] on link "Agendamentos" at bounding box center [90, 192] width 181 height 41
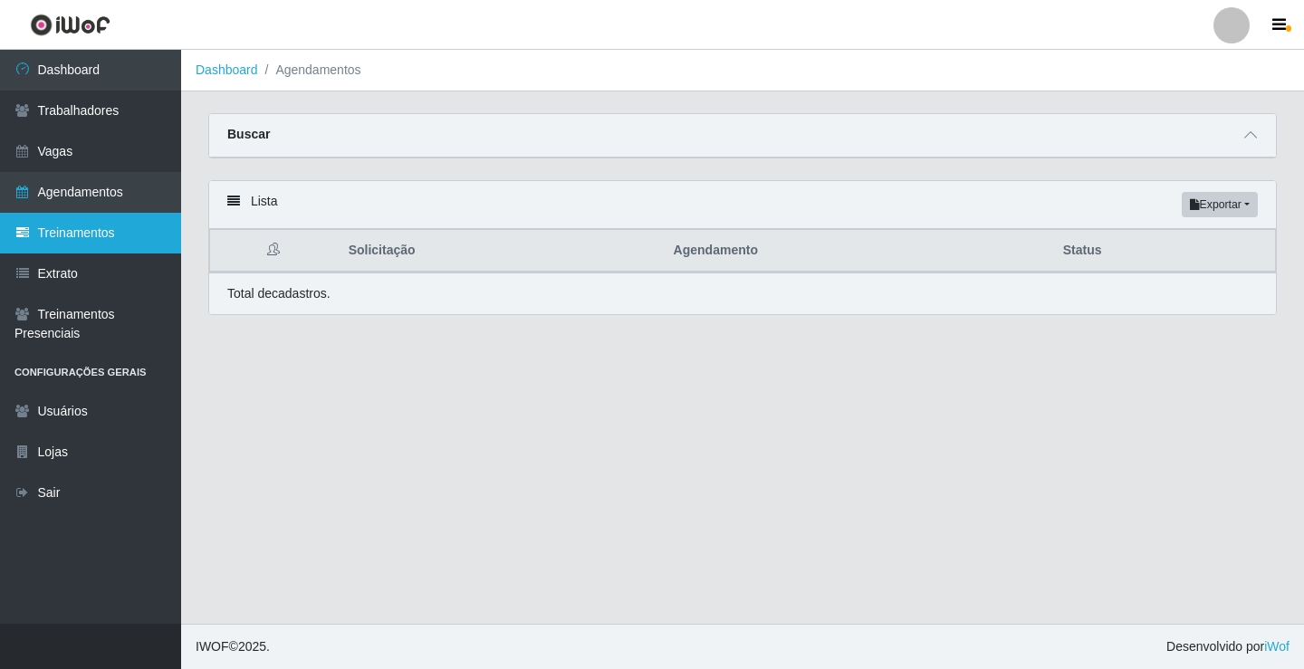
click at [84, 229] on link "Treinamentos" at bounding box center [90, 233] width 181 height 41
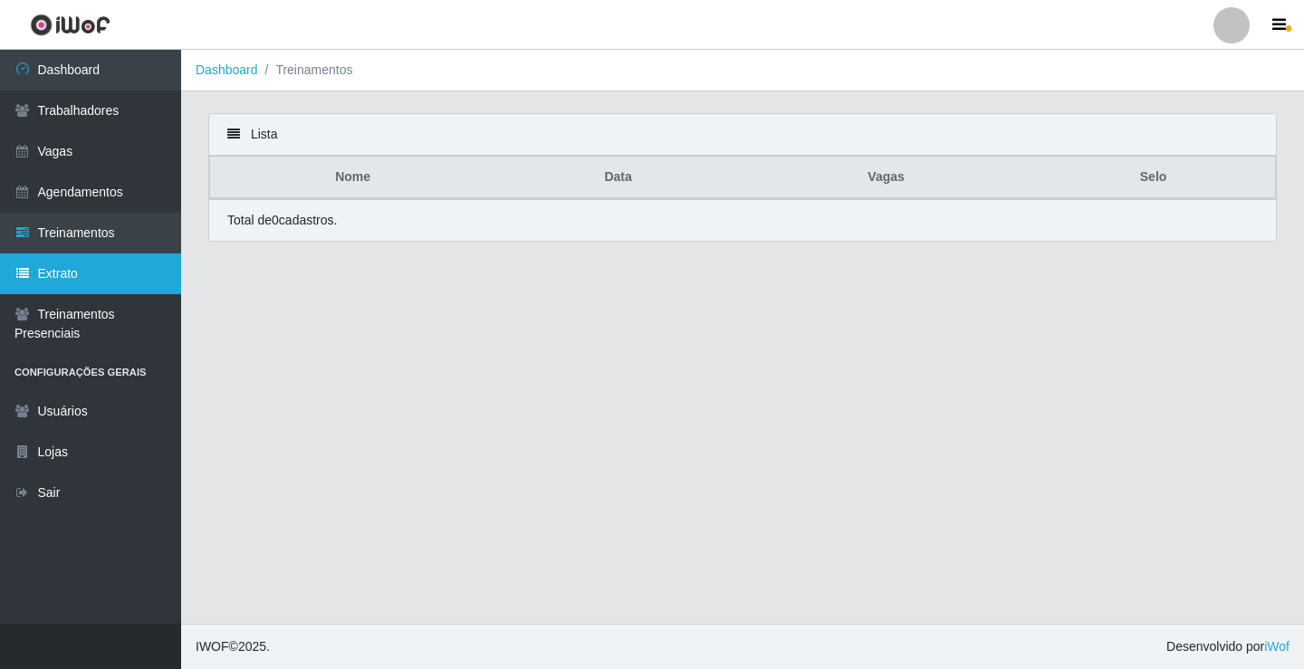
click at [63, 289] on link "Extrato" at bounding box center [90, 274] width 181 height 41
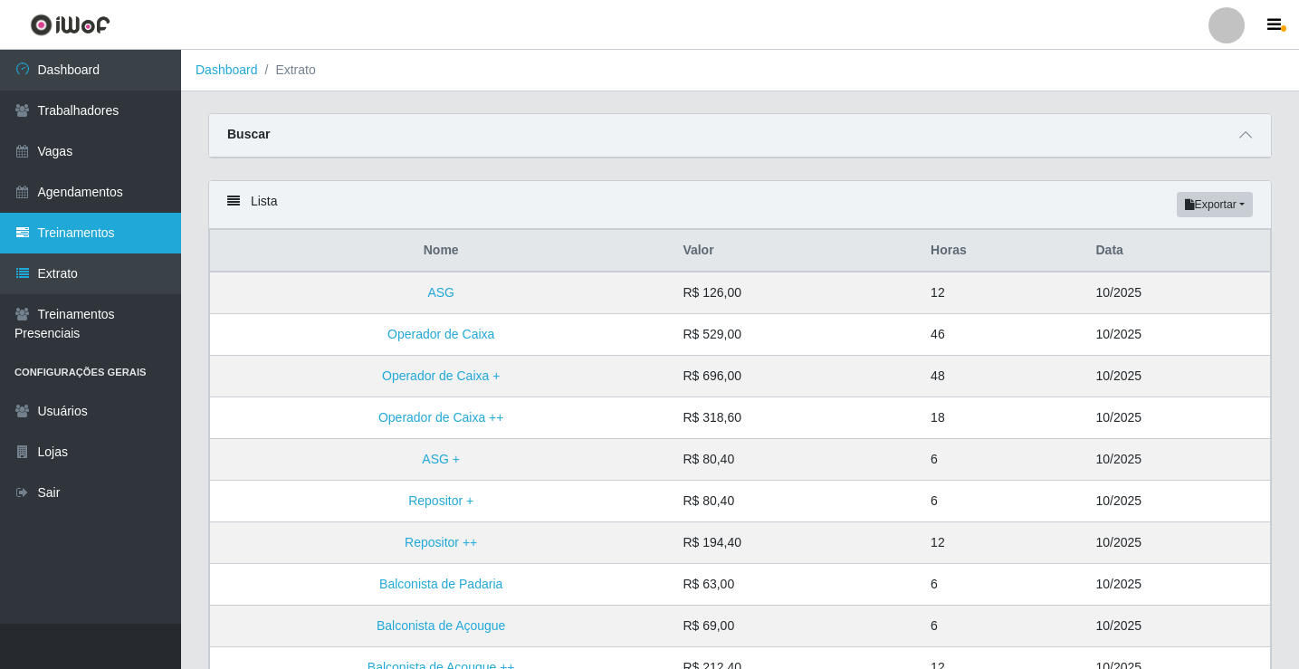
click at [110, 220] on link "Treinamentos" at bounding box center [90, 233] width 181 height 41
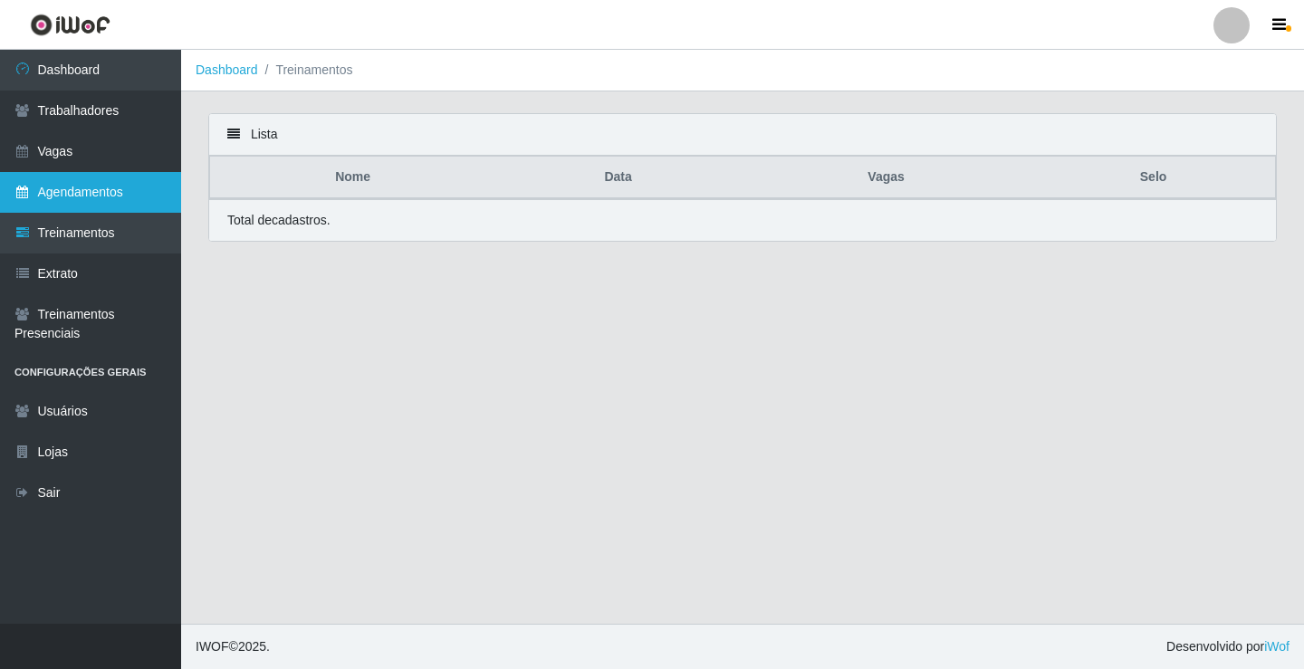
click at [106, 191] on link "Agendamentos" at bounding box center [90, 192] width 181 height 41
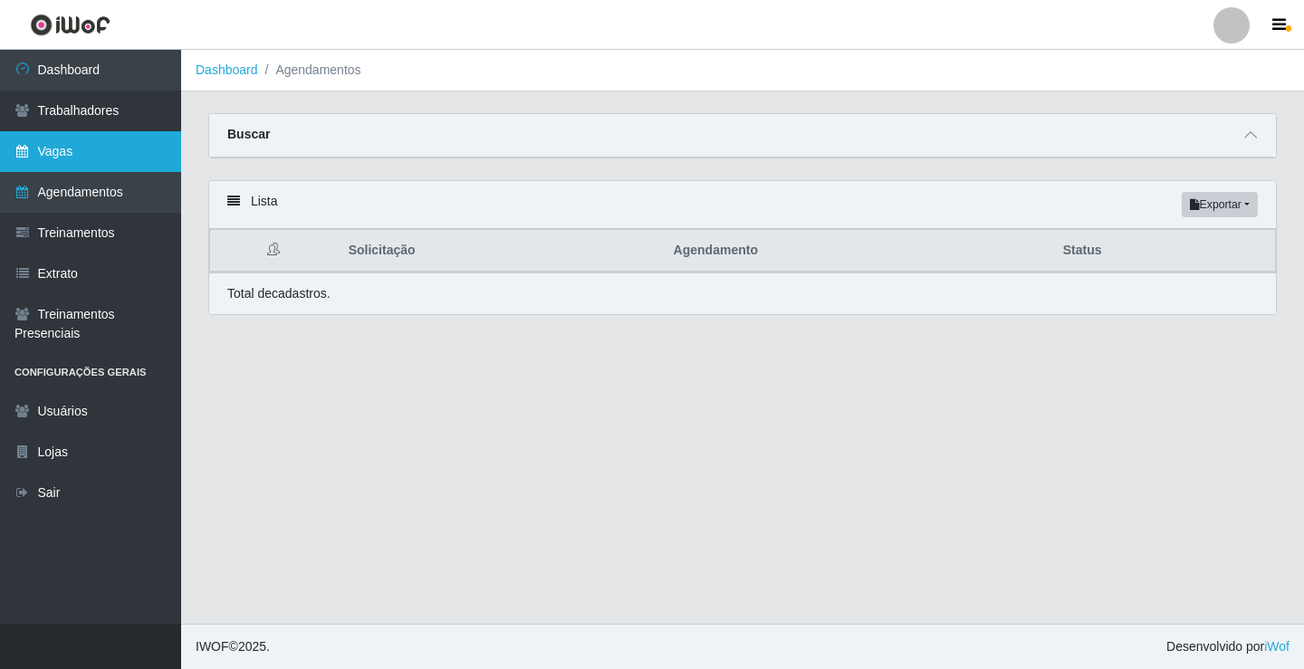
click at [90, 163] on link "Vagas" at bounding box center [90, 151] width 181 height 41
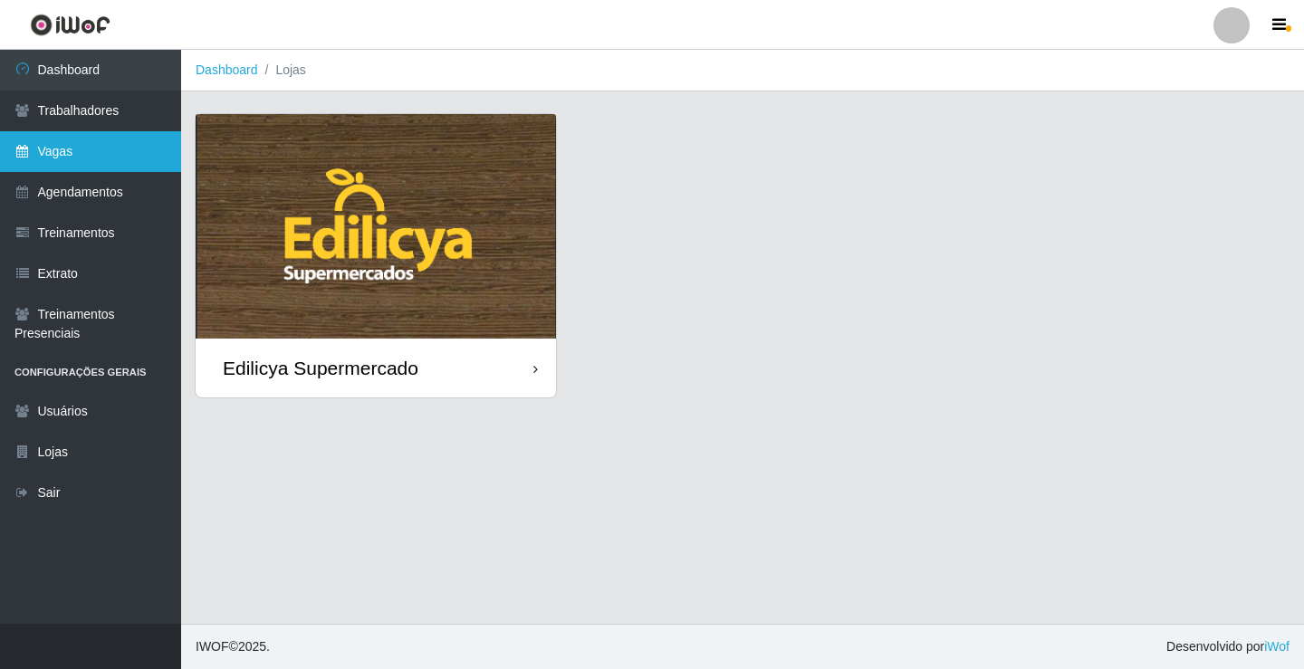
click at [105, 132] on link "Vagas" at bounding box center [90, 151] width 181 height 41
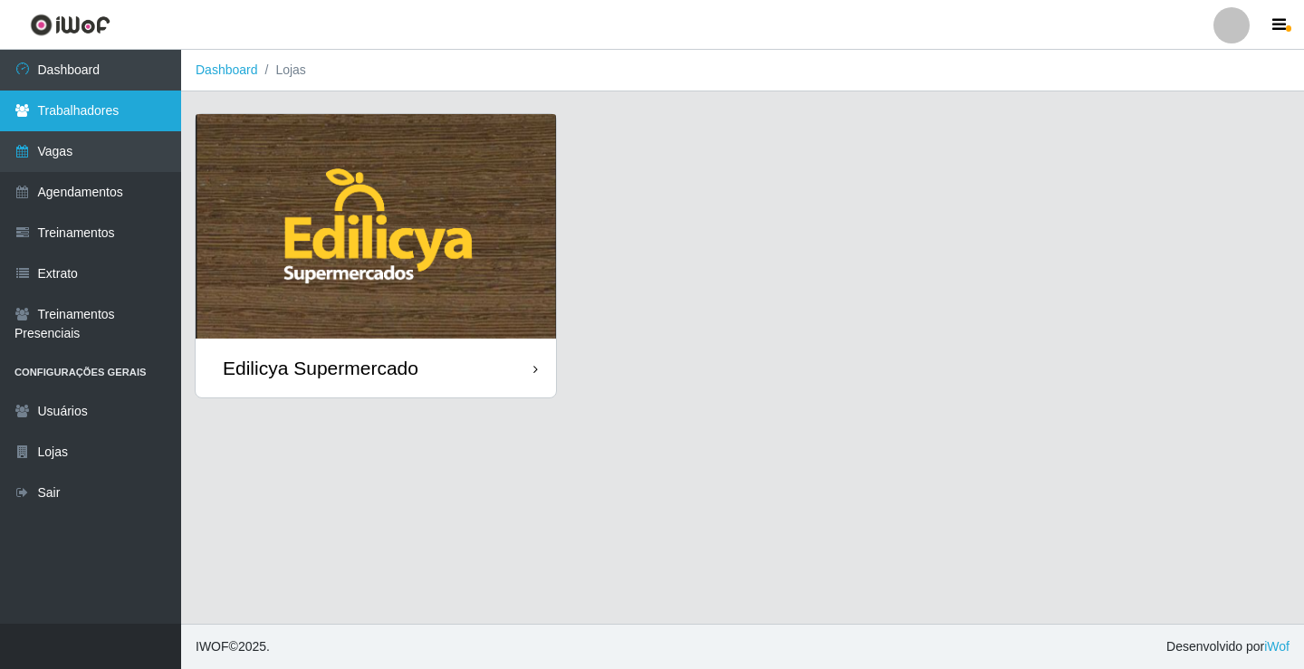
click at [119, 121] on link "Trabalhadores" at bounding box center [90, 111] width 181 height 41
